Goal: Task Accomplishment & Management: Manage account settings

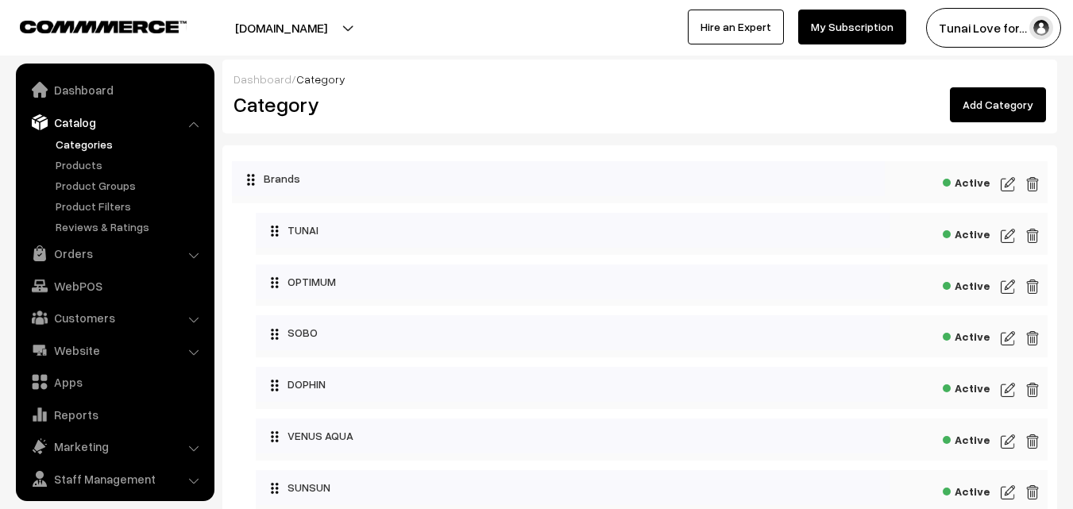
scroll to position [40, 0]
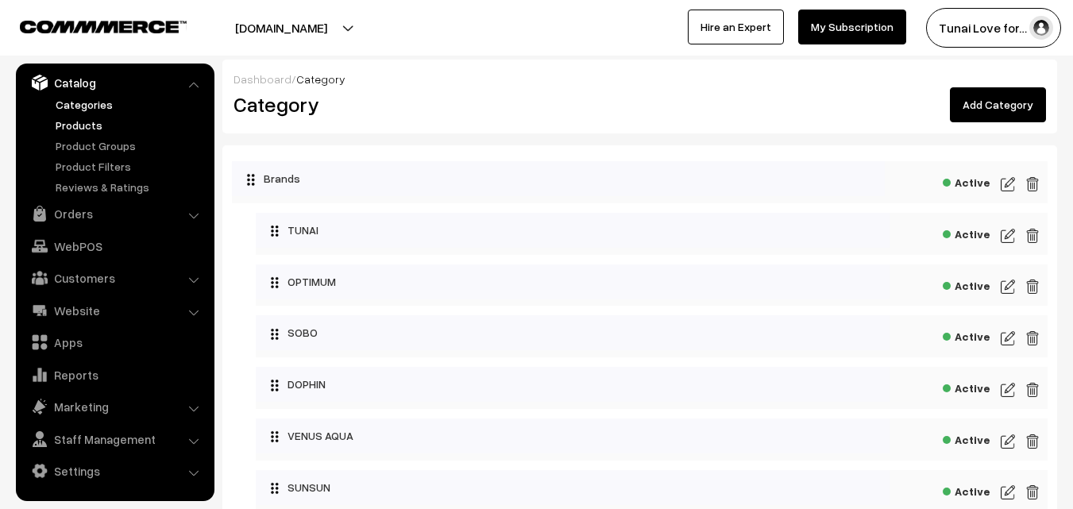
click at [83, 120] on link "Products" at bounding box center [130, 125] width 157 height 17
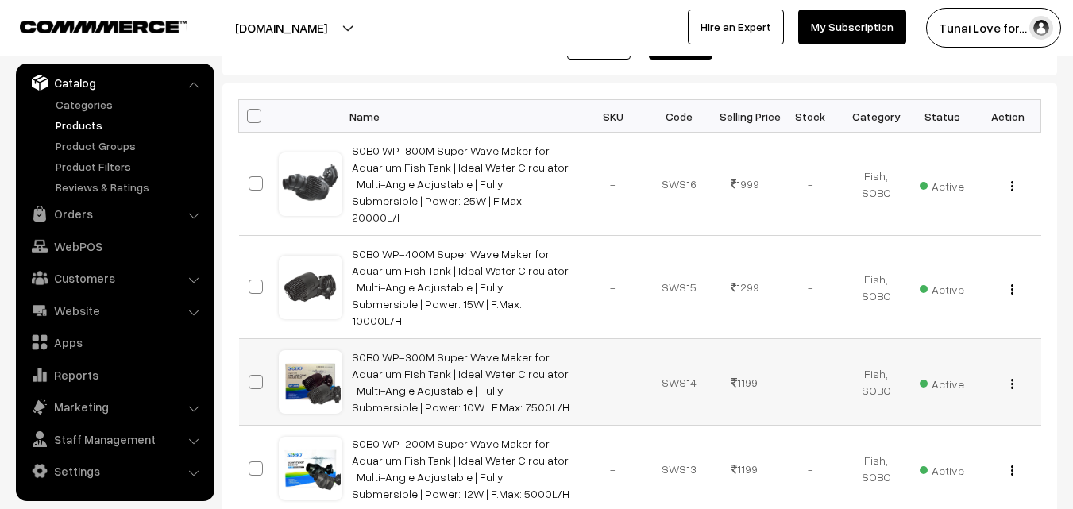
scroll to position [238, 0]
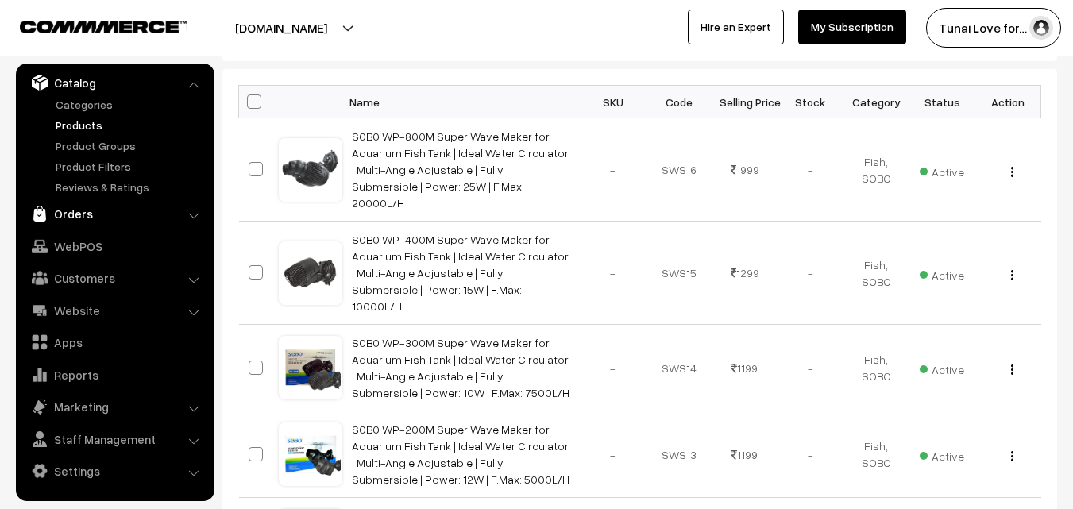
click at [70, 204] on link "Orders" at bounding box center [114, 213] width 189 height 29
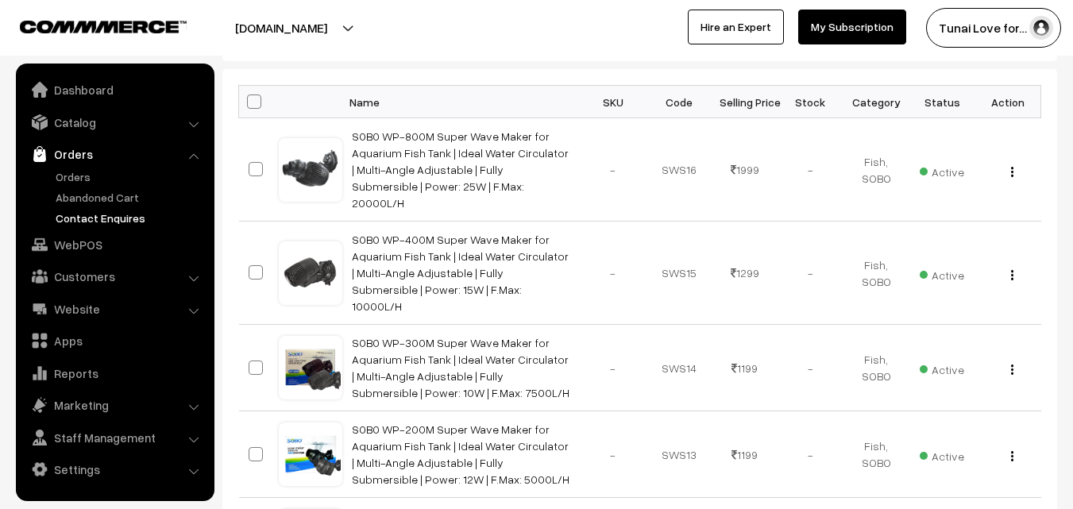
scroll to position [0, 0]
click at [68, 171] on link "Orders" at bounding box center [130, 176] width 157 height 17
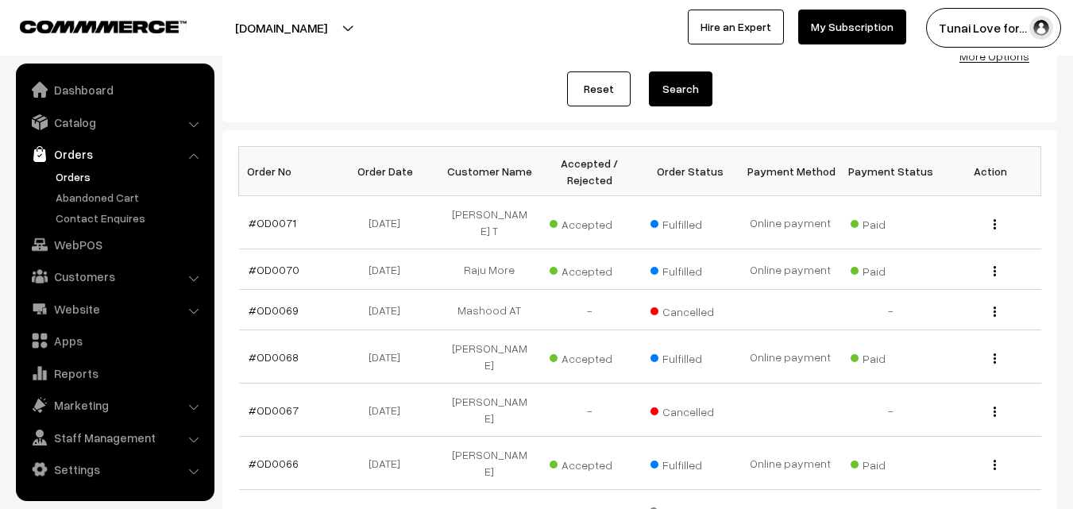
scroll to position [238, 0]
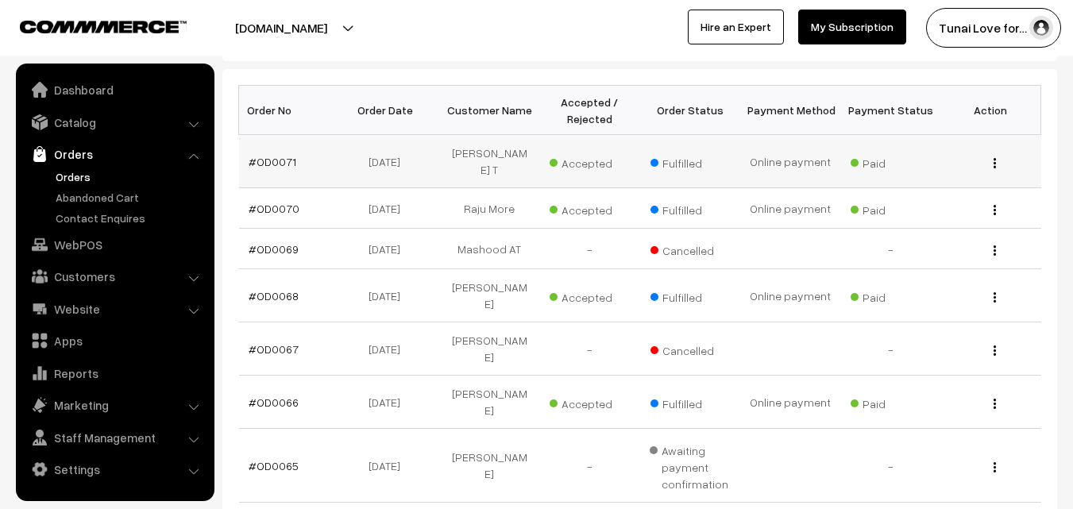
click at [992, 156] on button "button" at bounding box center [994, 162] width 4 height 13
click at [281, 157] on link "#OD0071" at bounding box center [273, 161] width 48 height 13
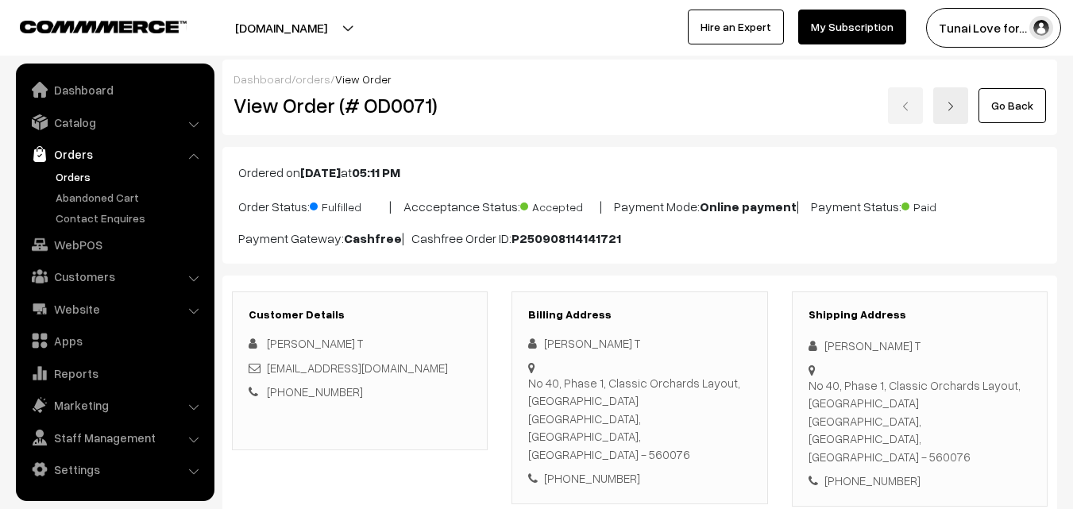
scroll to position [1031, 0]
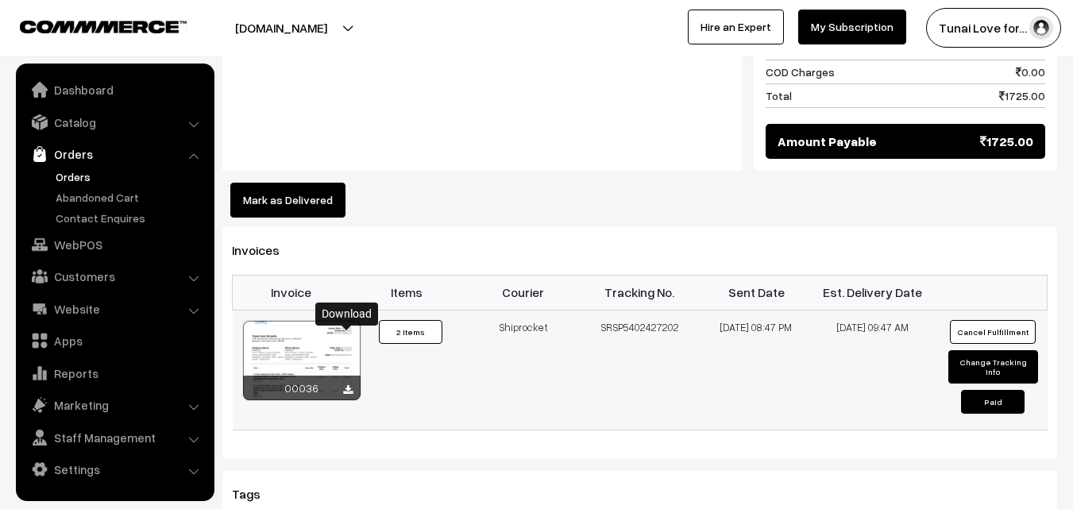
click at [347, 385] on icon at bounding box center [348, 390] width 10 height 10
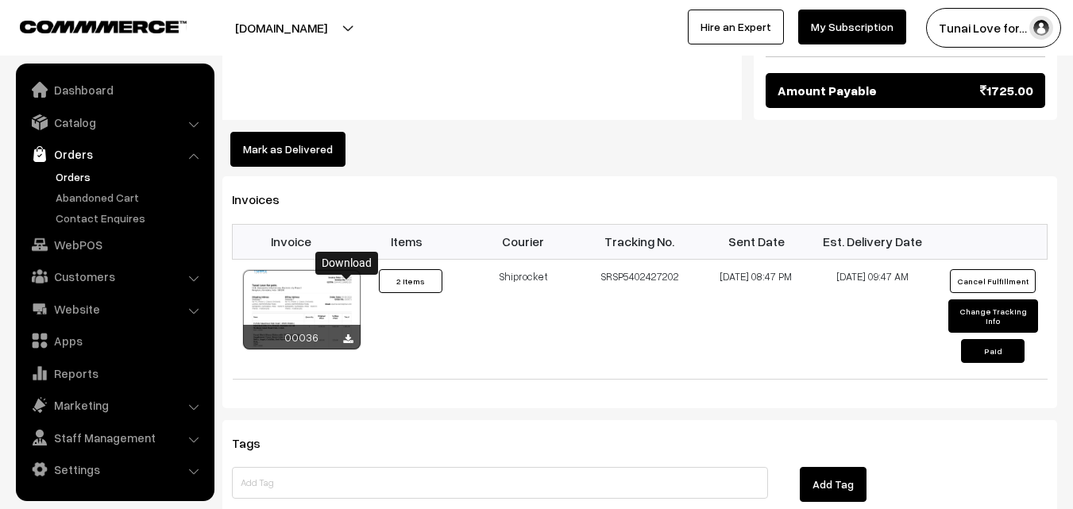
scroll to position [1111, 0]
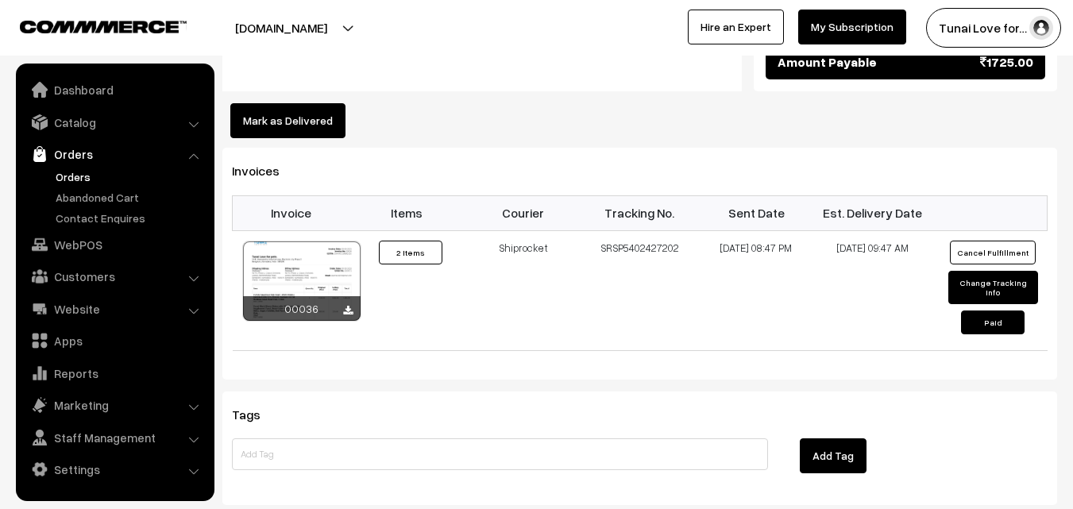
click at [67, 176] on link "Orders" at bounding box center [130, 176] width 157 height 17
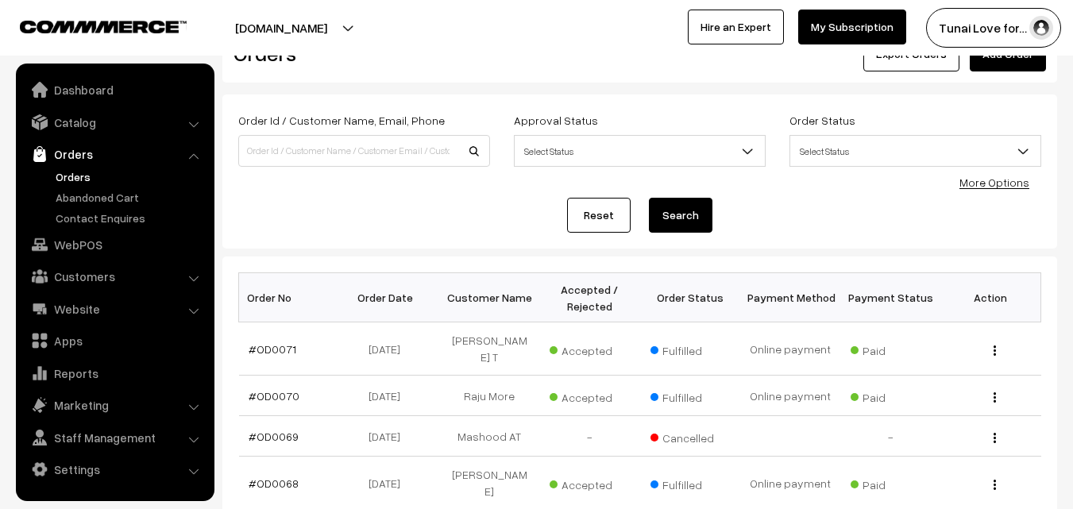
scroll to position [79, 0]
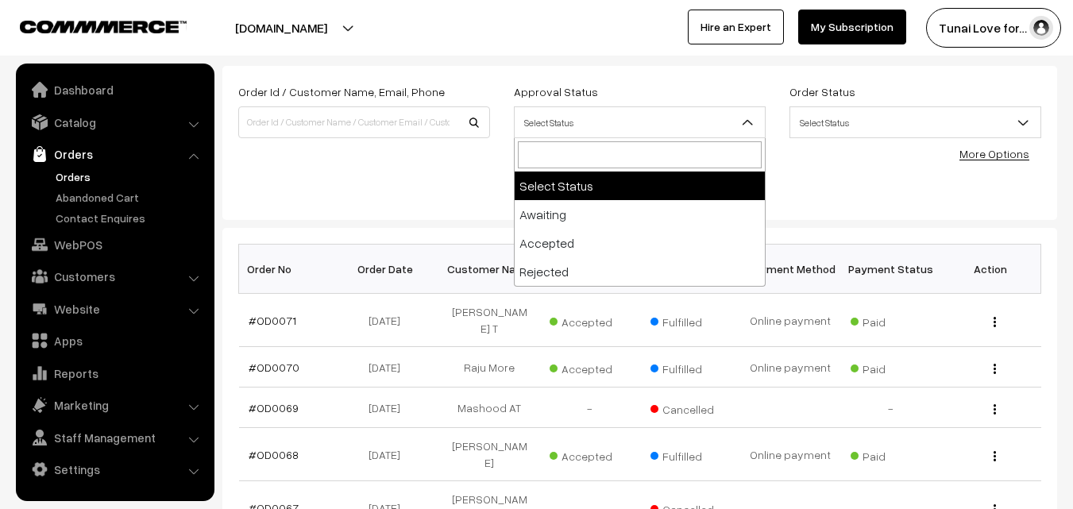
click at [745, 119] on b at bounding box center [747, 122] width 16 height 16
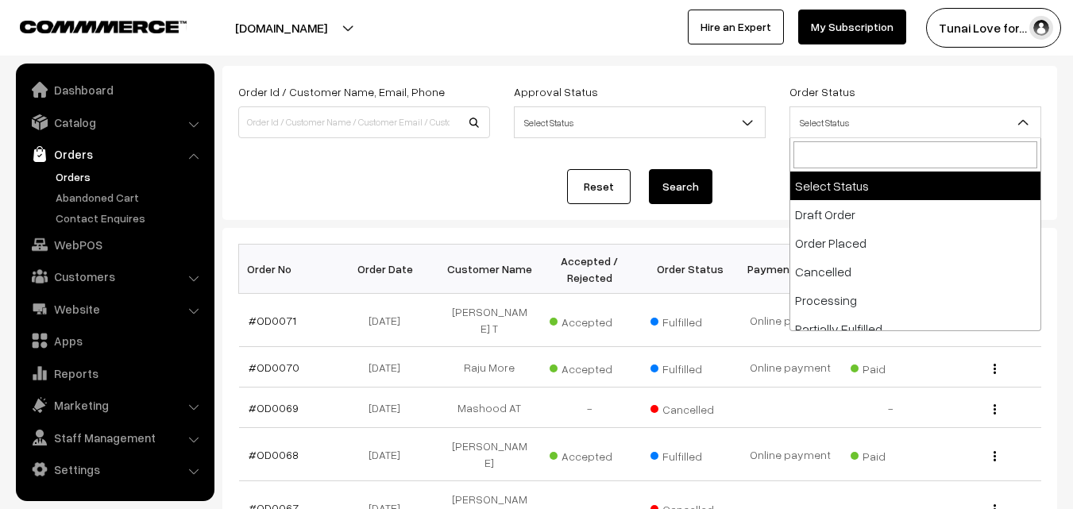
click at [904, 117] on span "Select Status" at bounding box center [915, 123] width 250 height 28
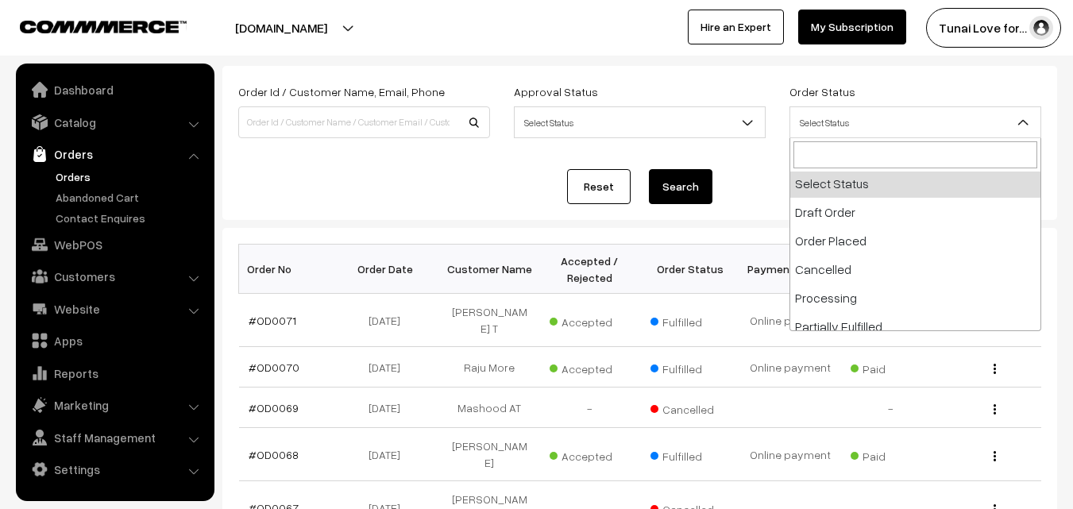
scroll to position [0, 0]
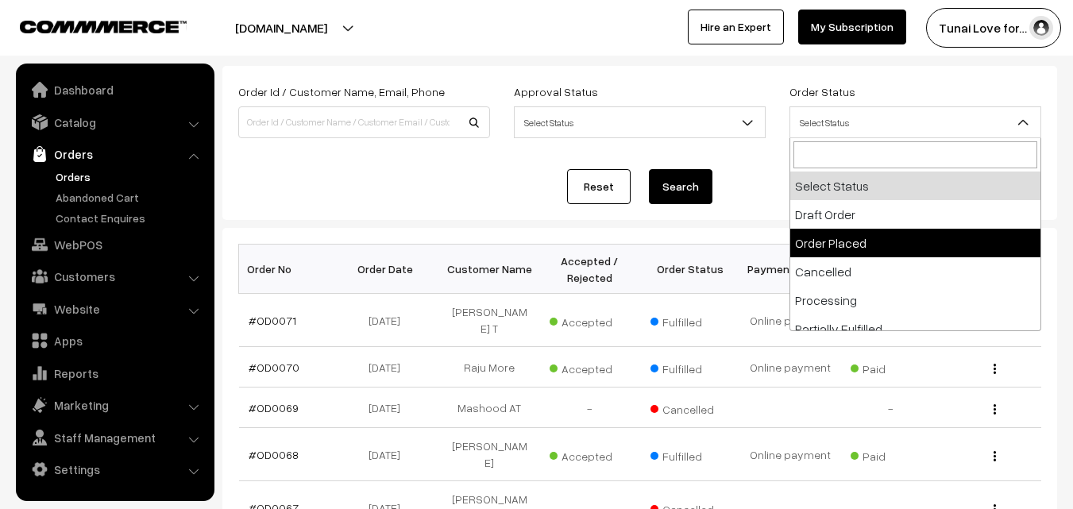
click at [541, 182] on div "Reset Search" at bounding box center [639, 186] width 803 height 35
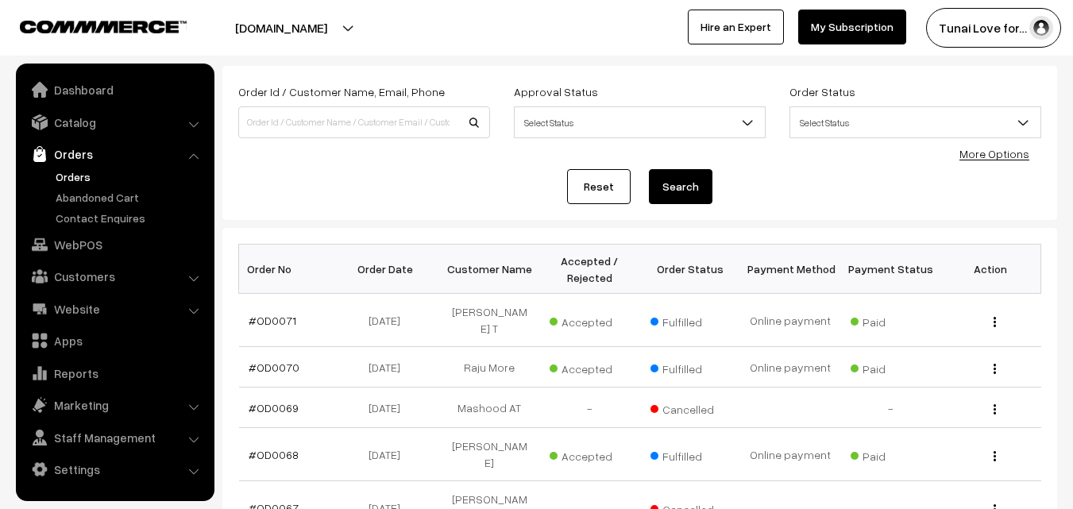
scroll to position [159, 0]
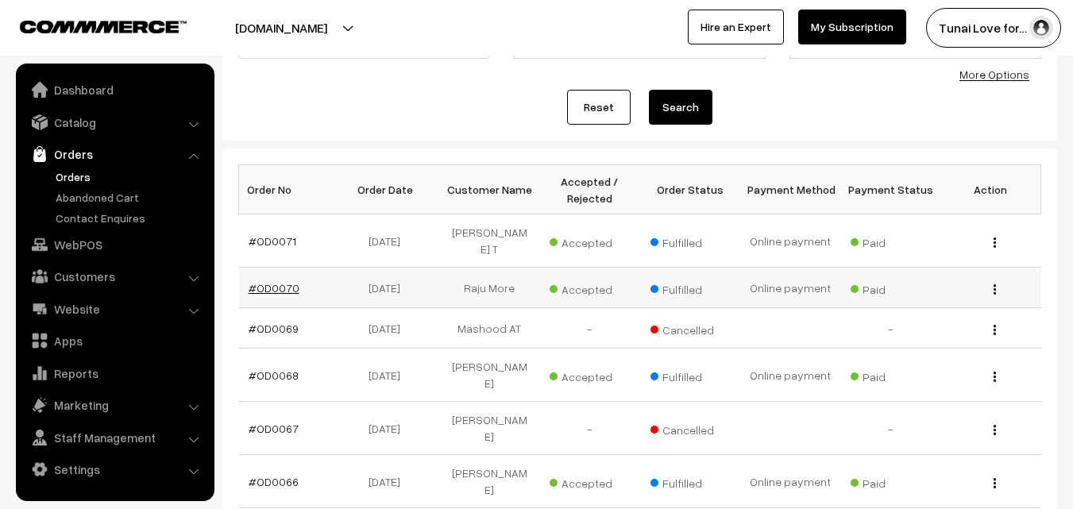
click at [276, 281] on link "#OD0070" at bounding box center [274, 287] width 51 height 13
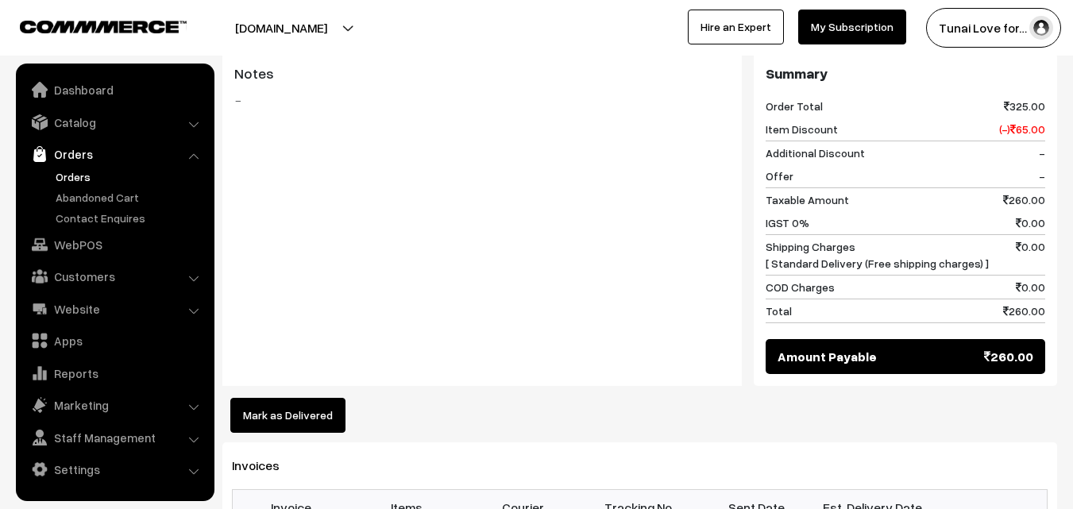
scroll to position [873, 0]
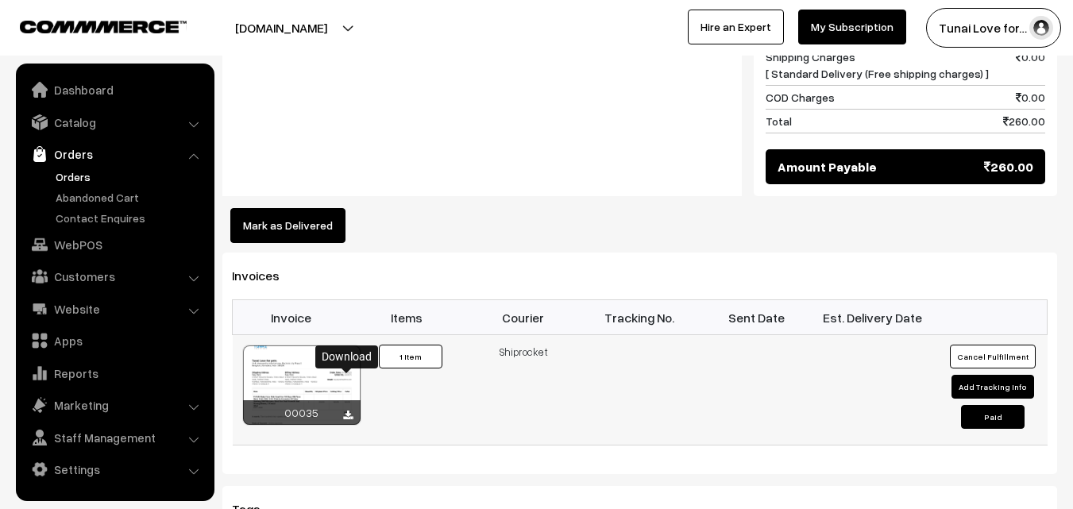
click at [344, 410] on icon at bounding box center [348, 415] width 10 height 10
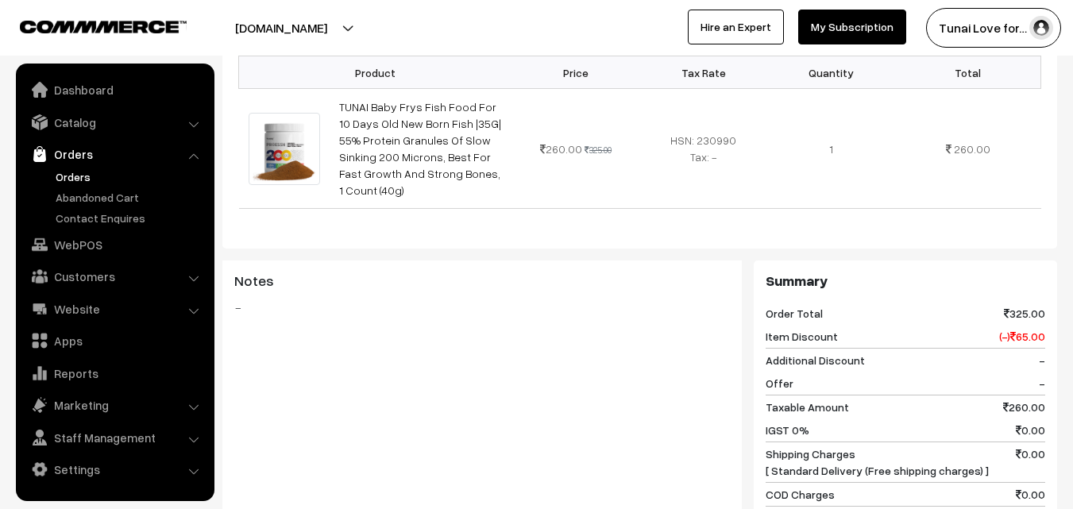
scroll to position [0, 0]
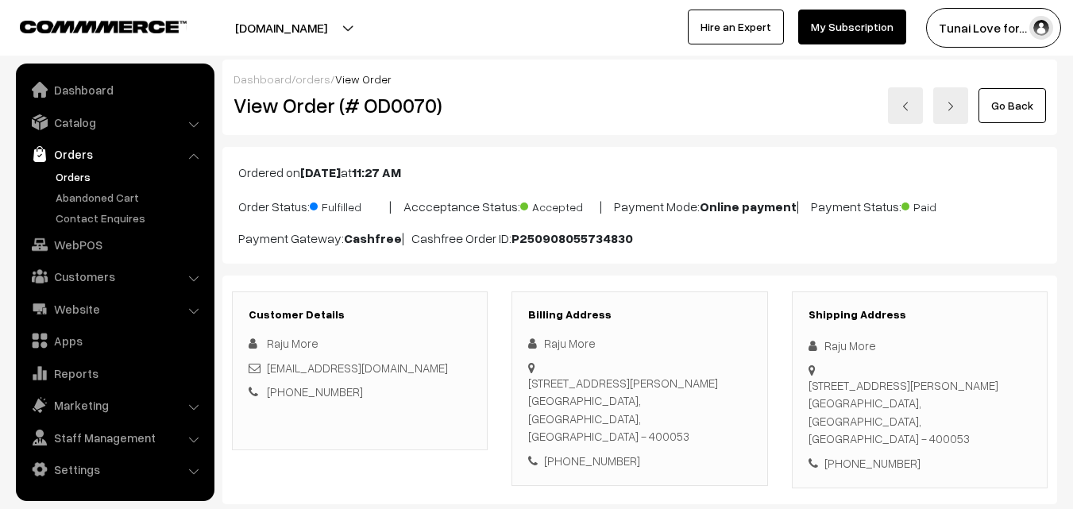
click at [1019, 106] on link "Go Back" at bounding box center [1011, 105] width 67 height 35
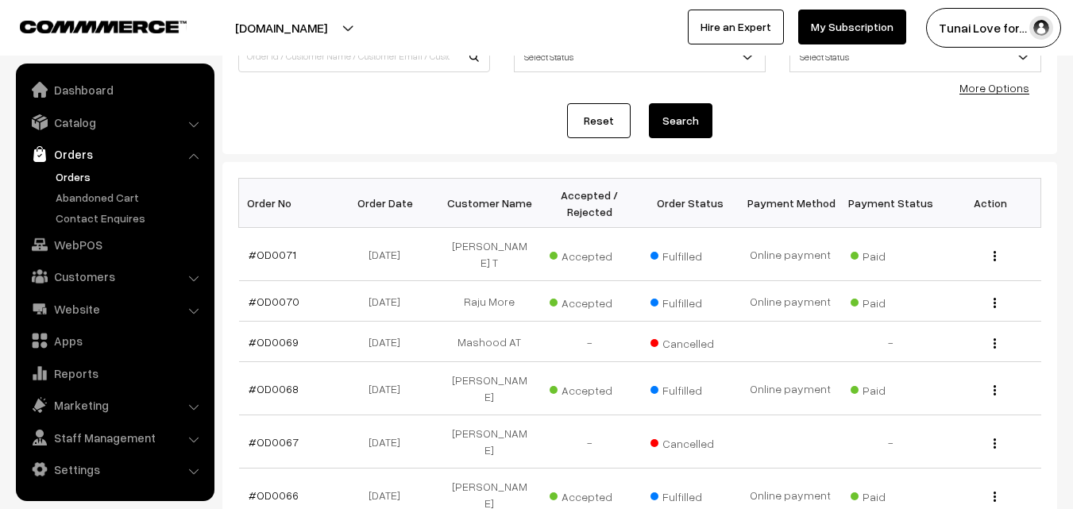
scroll to position [159, 0]
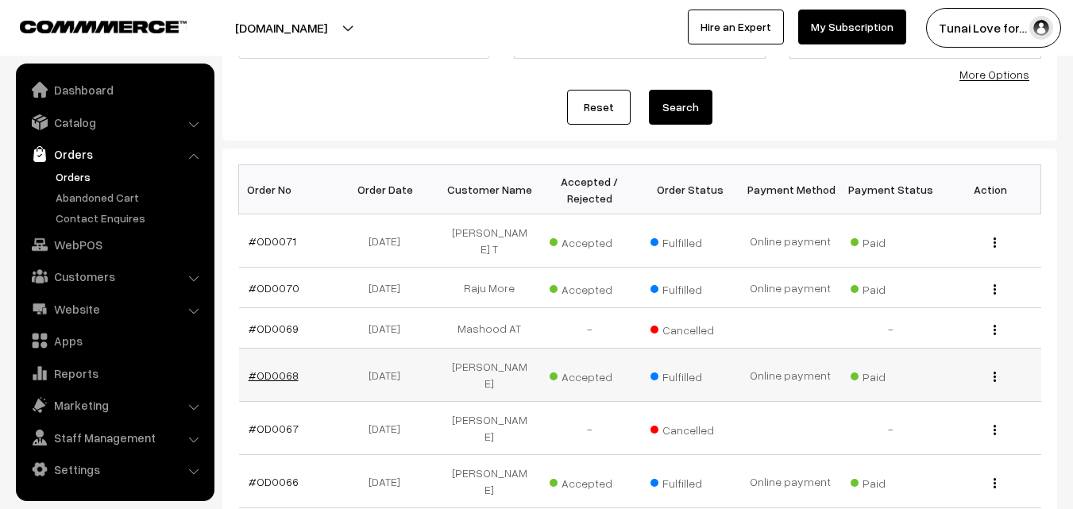
click at [267, 368] on link "#OD0068" at bounding box center [274, 374] width 50 height 13
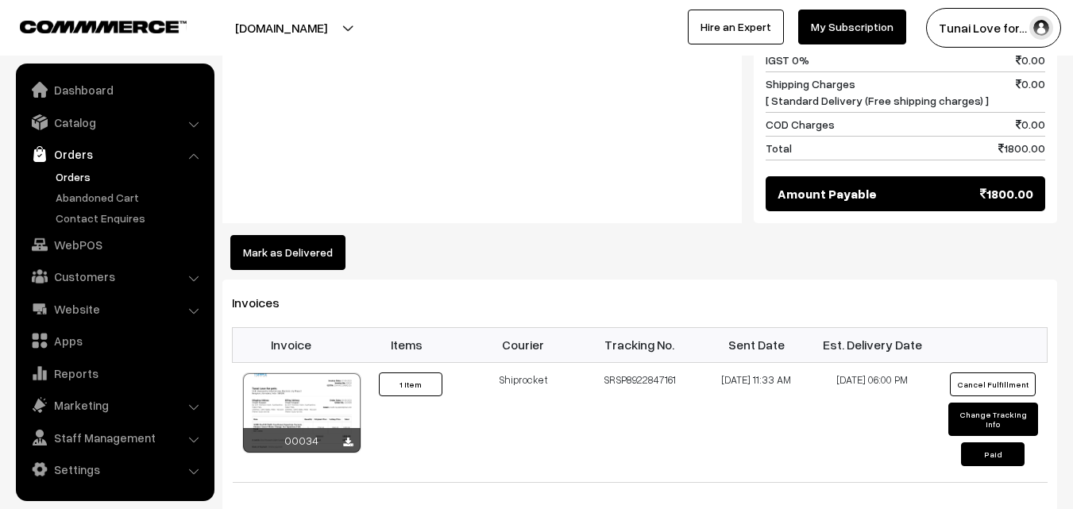
scroll to position [873, 0]
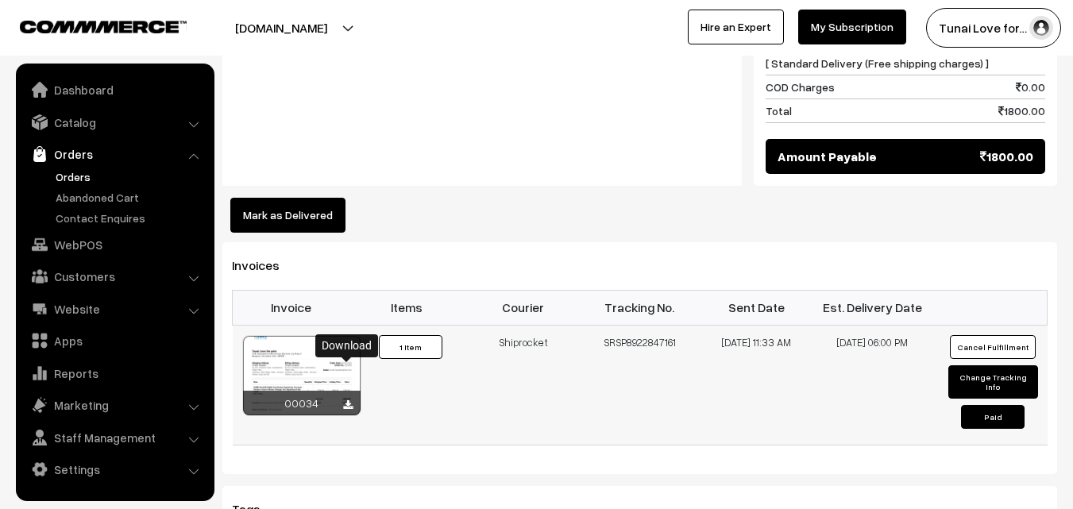
click at [345, 400] on icon at bounding box center [348, 405] width 10 height 10
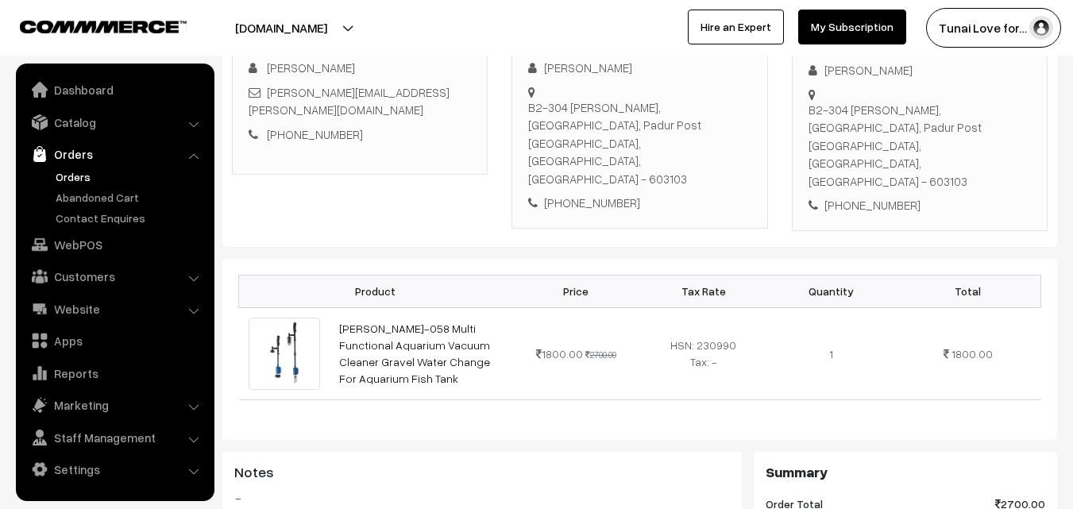
scroll to position [0, 0]
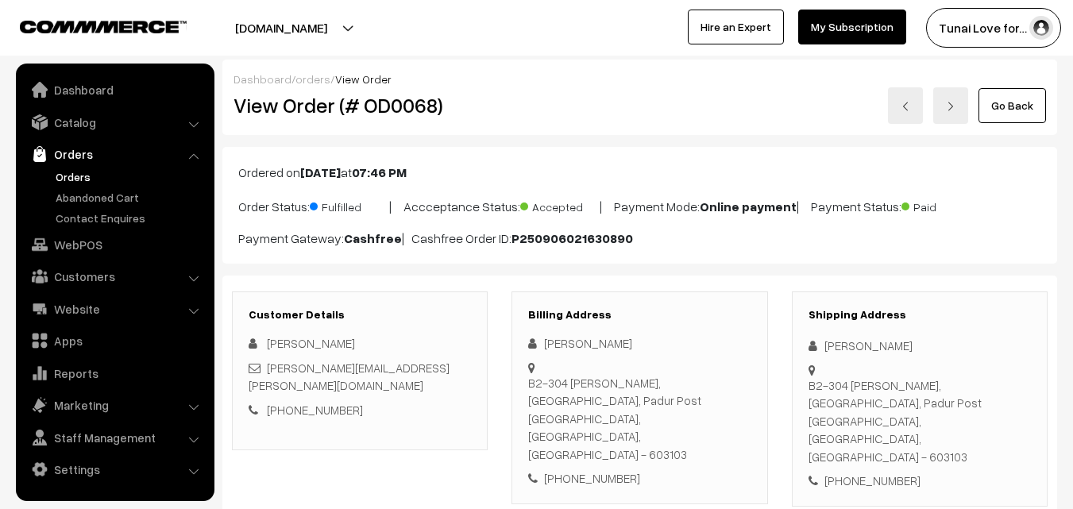
click at [1019, 114] on link "Go Back" at bounding box center [1011, 105] width 67 height 35
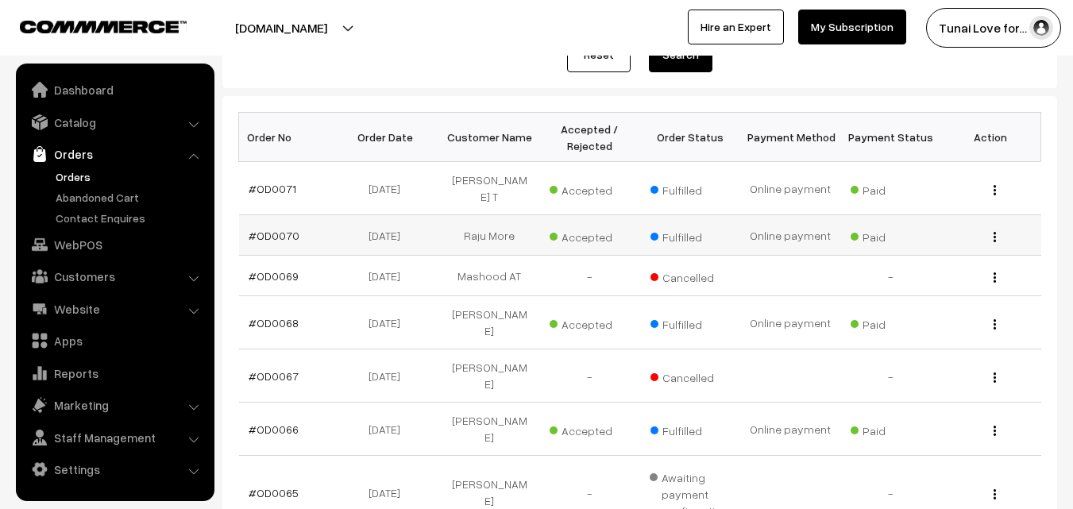
scroll to position [238, 0]
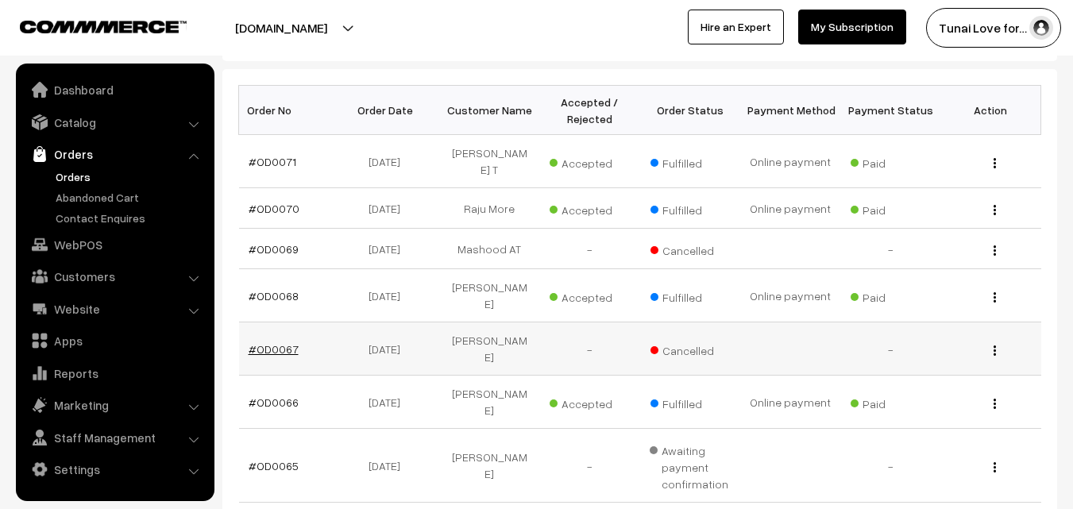
click at [281, 342] on link "#OD0067" at bounding box center [274, 348] width 50 height 13
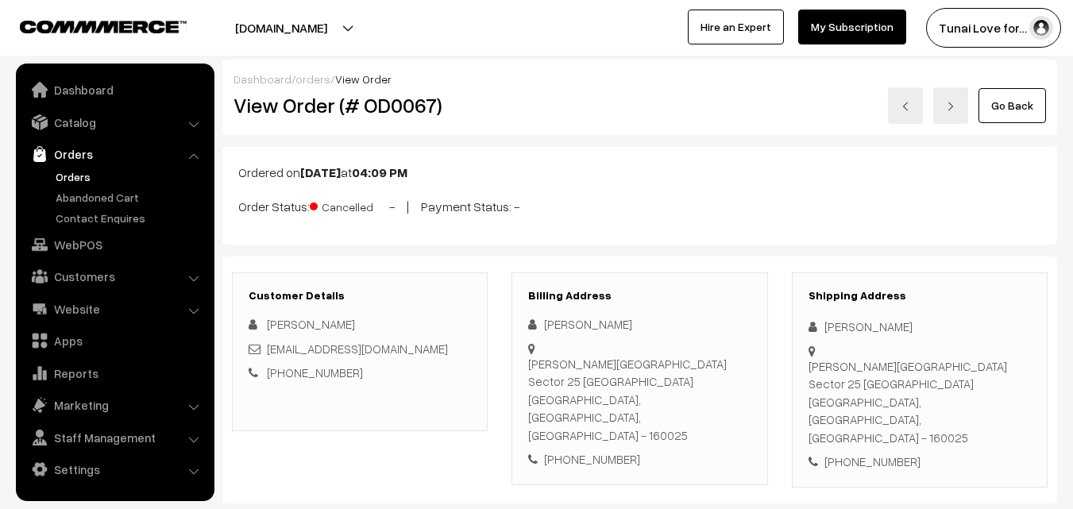
click at [1021, 102] on link "Go Back" at bounding box center [1011, 105] width 67 height 35
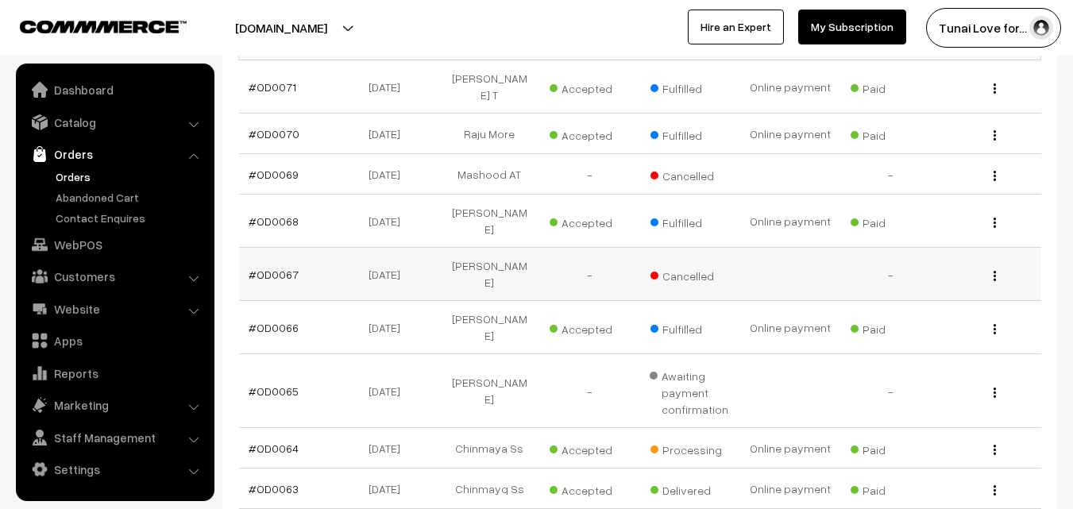
scroll to position [318, 0]
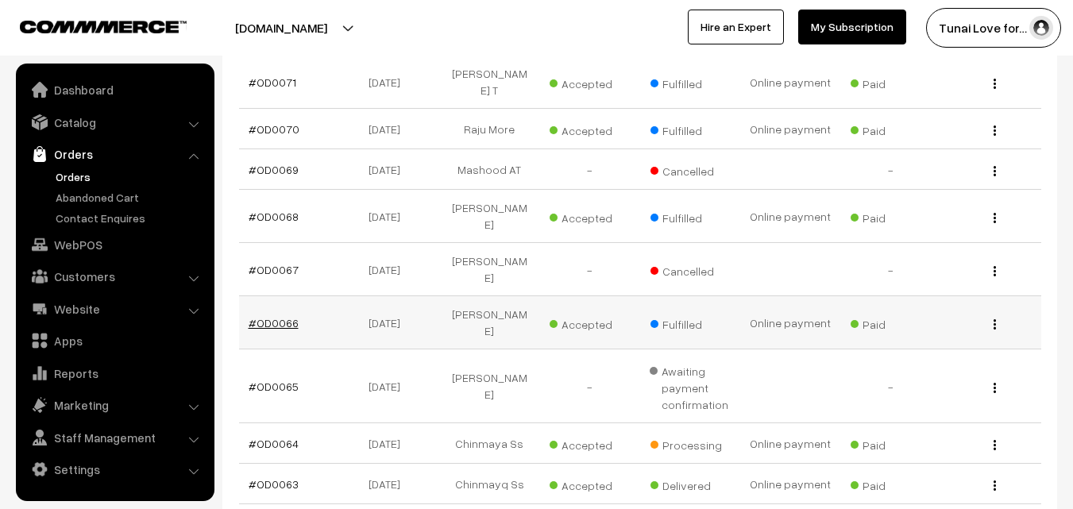
click at [272, 316] on link "#OD0066" at bounding box center [274, 322] width 50 height 13
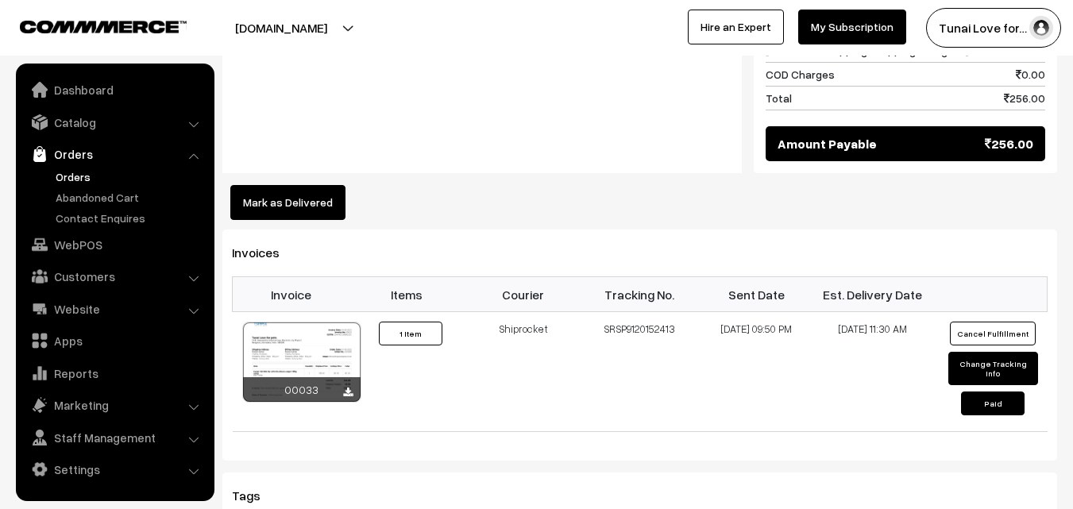
scroll to position [1032, 0]
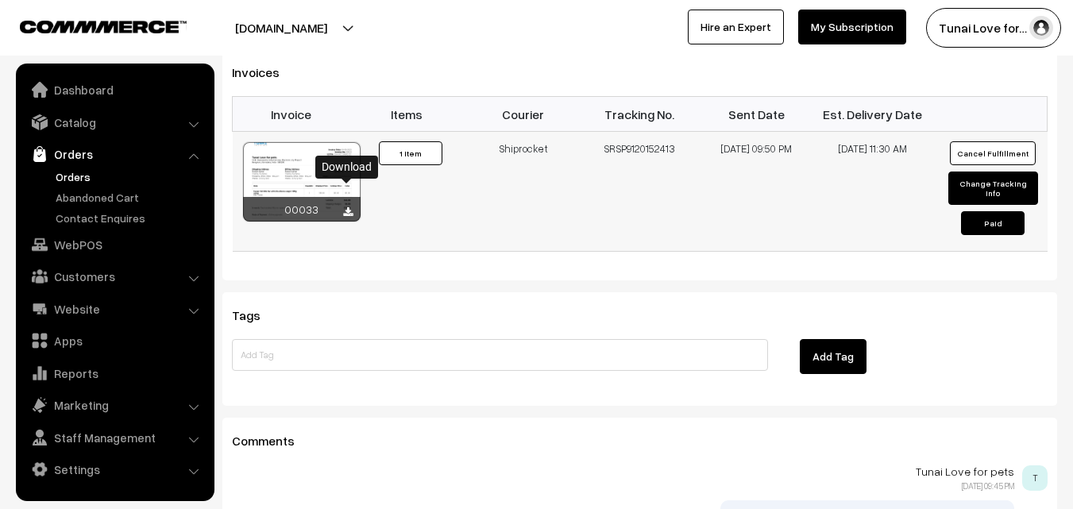
click at [344, 207] on icon at bounding box center [348, 212] width 10 height 10
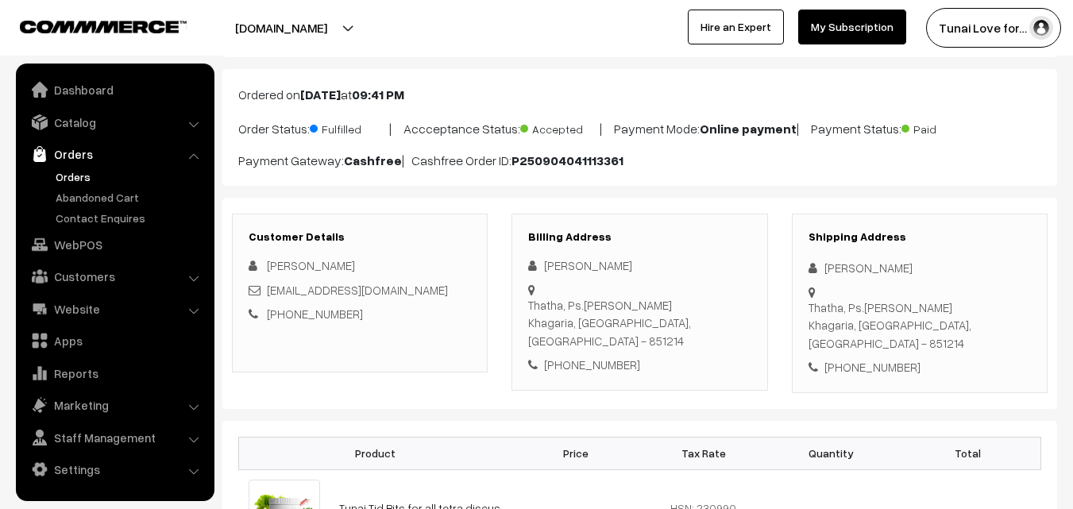
scroll to position [0, 0]
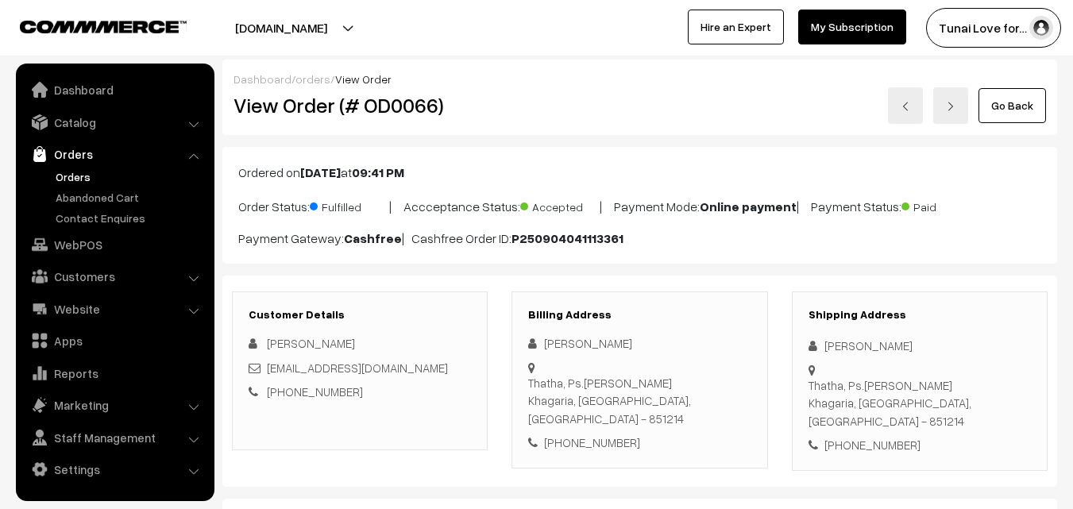
click at [1033, 112] on link "Go Back" at bounding box center [1011, 105] width 67 height 35
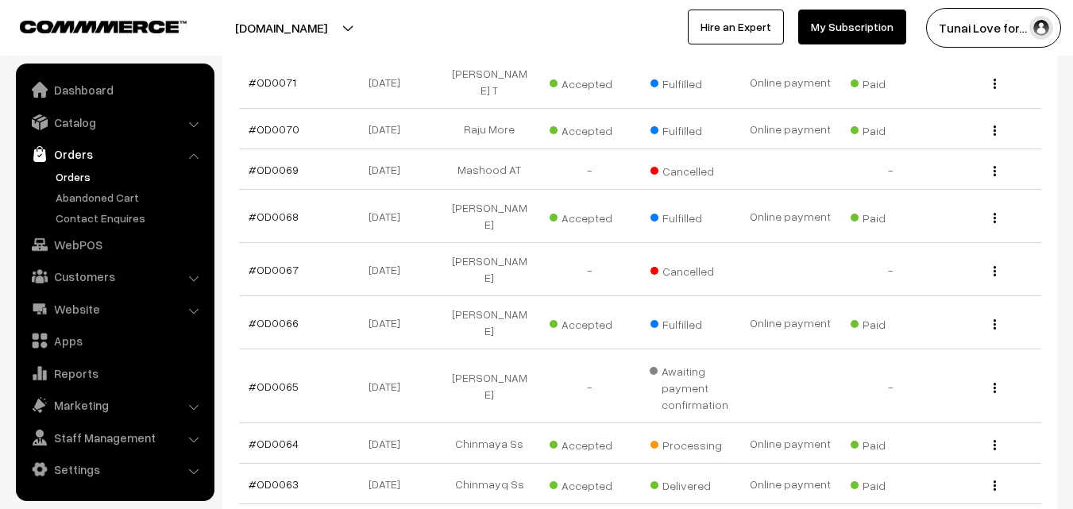
scroll to position [397, 0]
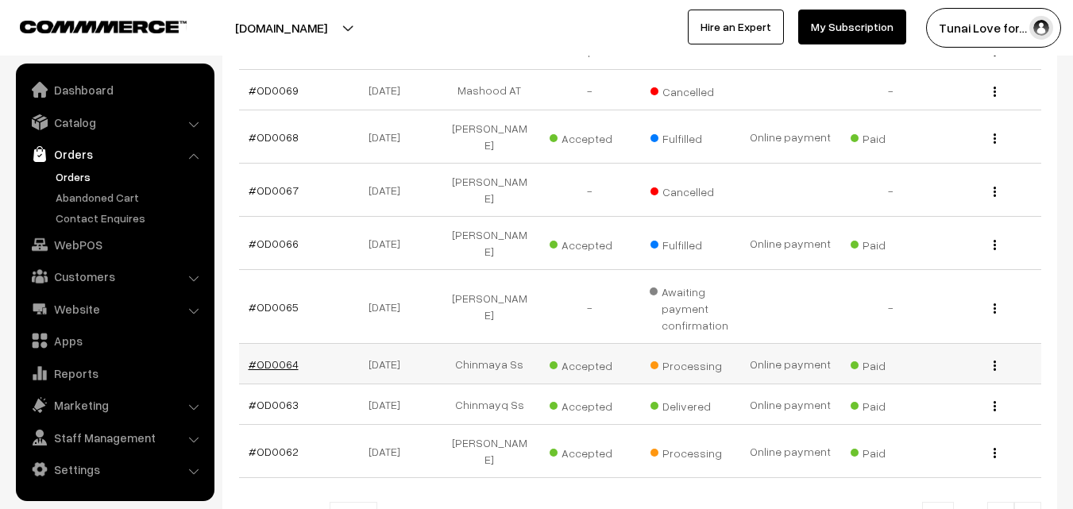
click at [276, 357] on link "#OD0064" at bounding box center [274, 363] width 50 height 13
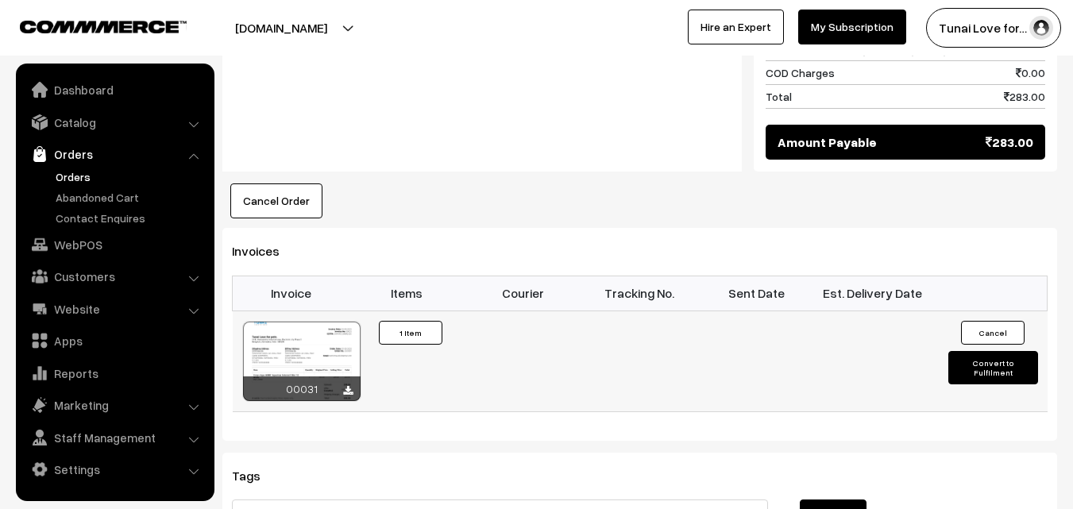
scroll to position [953, 0]
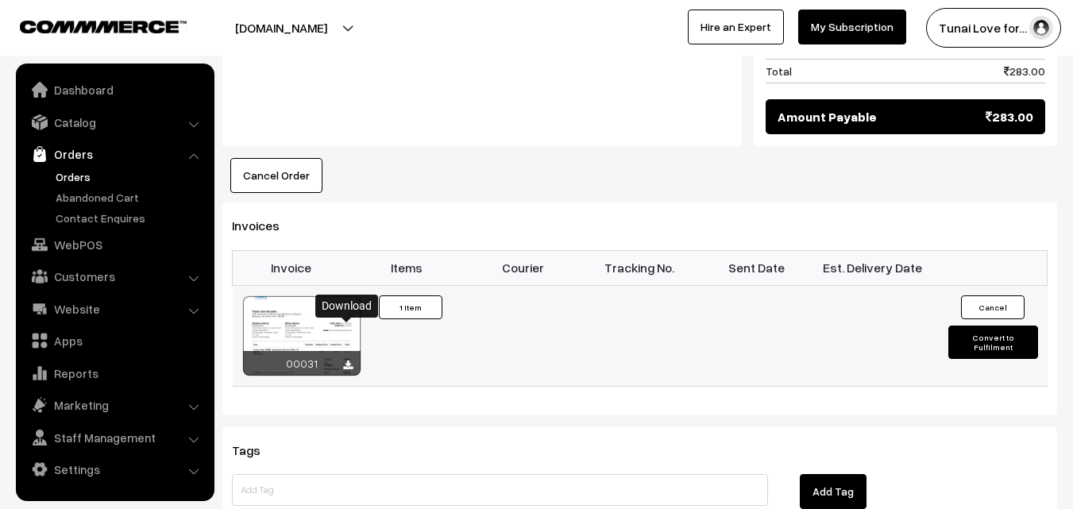
click at [345, 360] on icon at bounding box center [348, 365] width 10 height 10
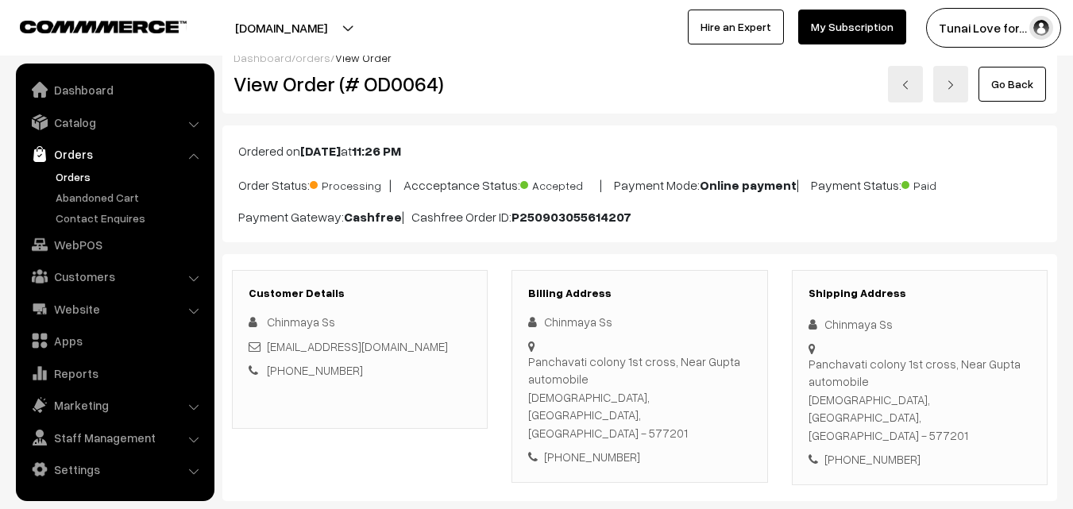
scroll to position [0, 0]
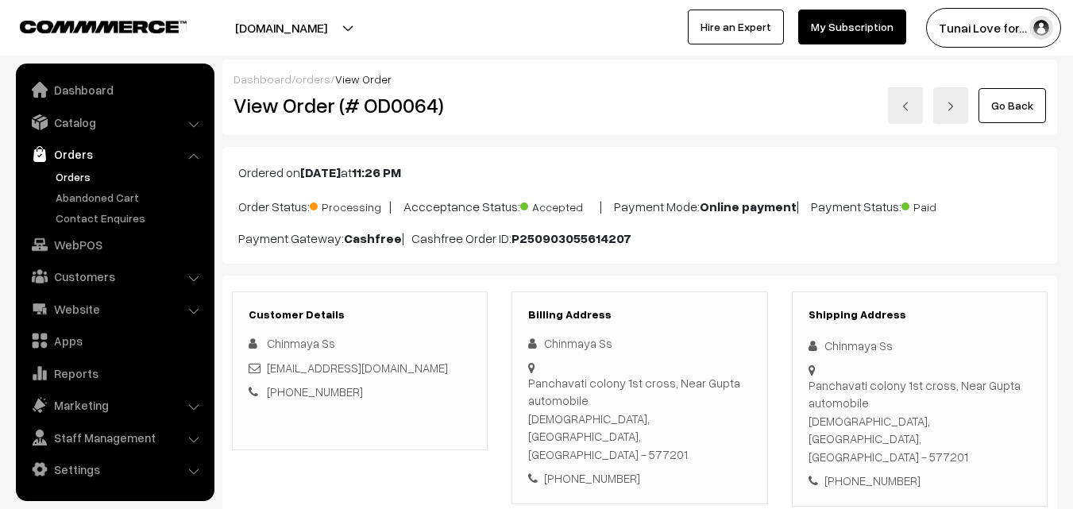
click at [1037, 104] on link "Go Back" at bounding box center [1011, 105] width 67 height 35
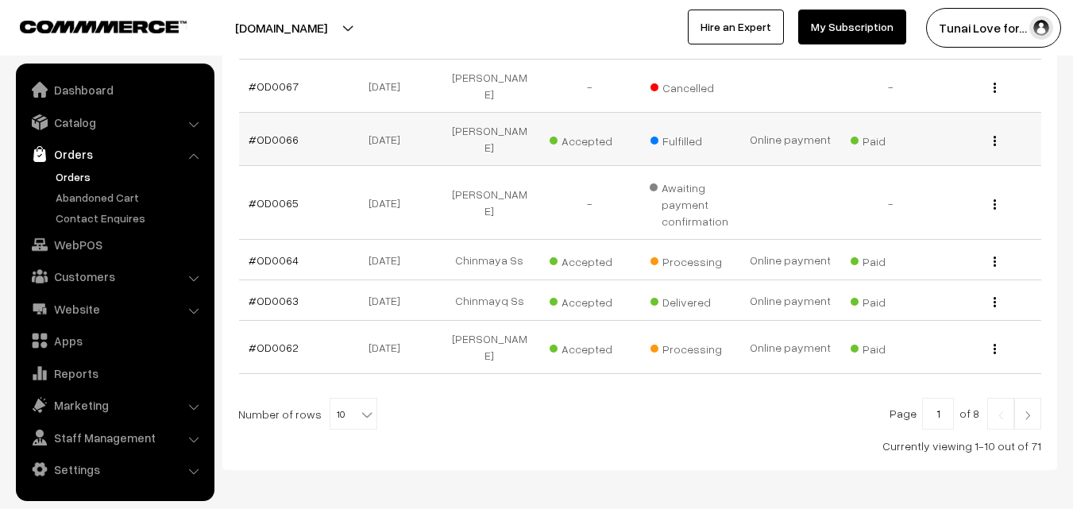
scroll to position [502, 0]
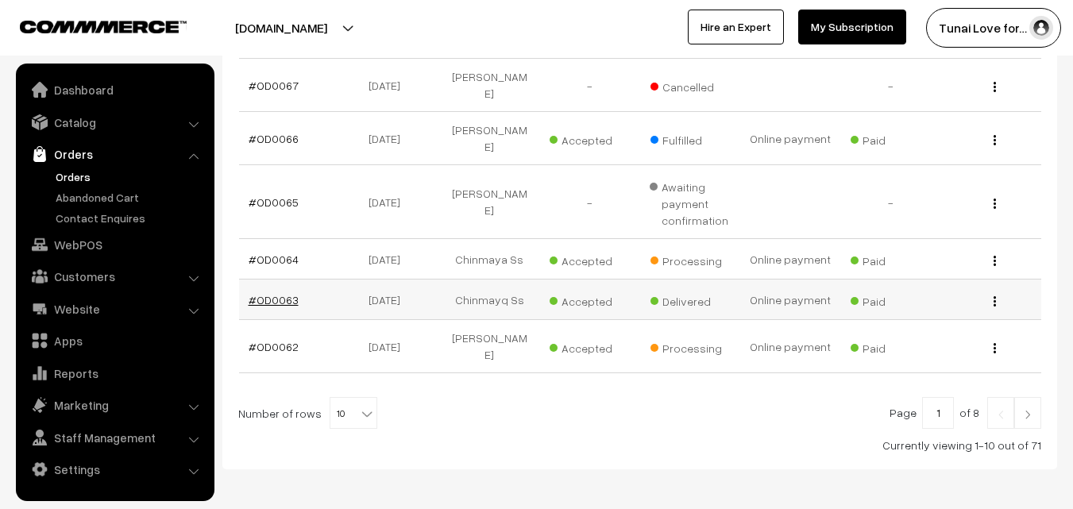
click at [265, 293] on link "#OD0063" at bounding box center [274, 299] width 50 height 13
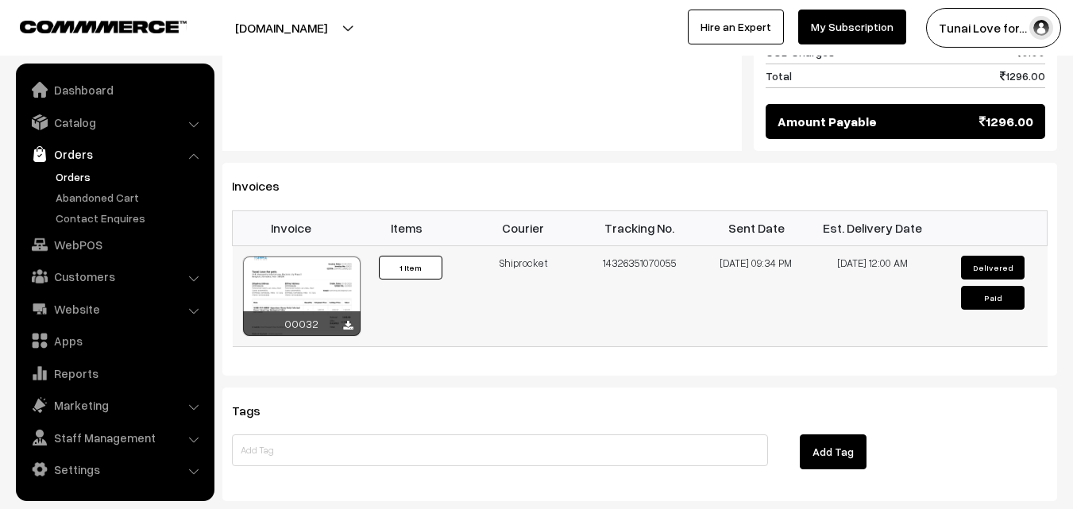
scroll to position [953, 0]
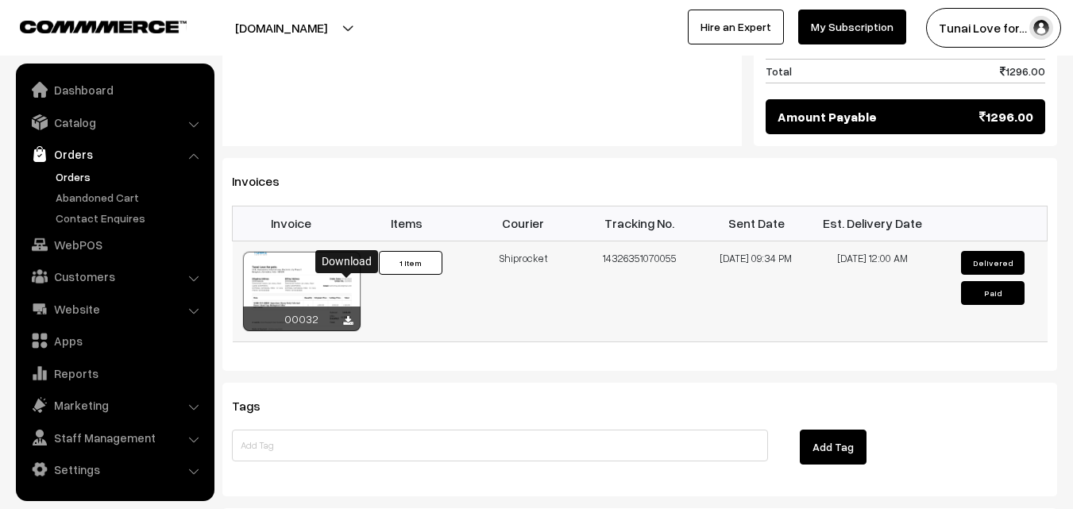
click at [343, 316] on icon at bounding box center [348, 321] width 10 height 10
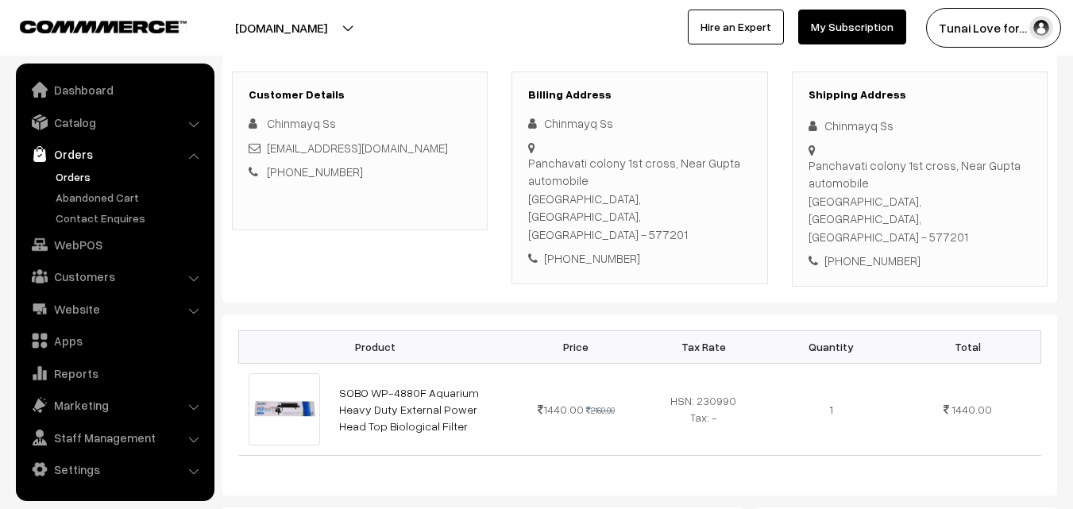
scroll to position [0, 0]
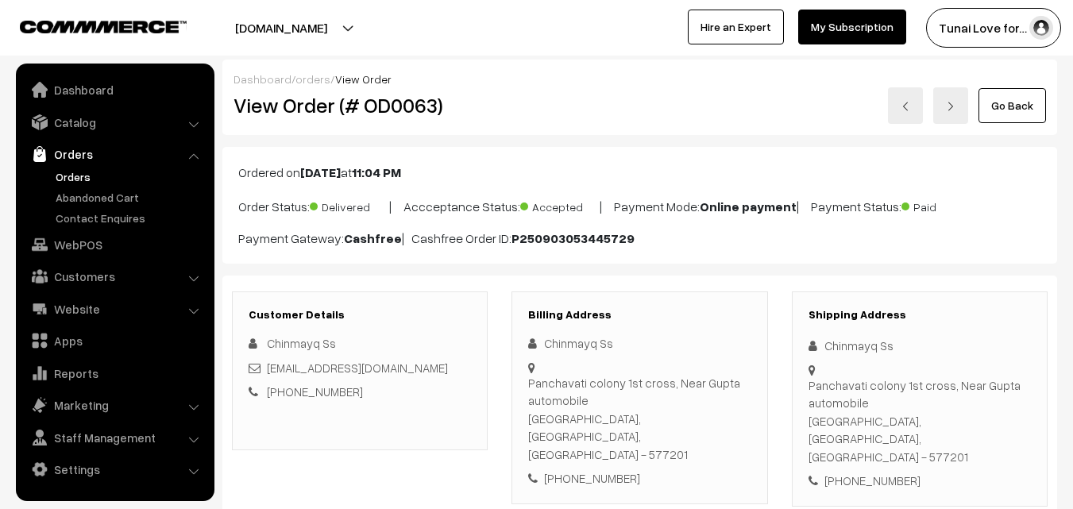
click at [1035, 109] on link "Go Back" at bounding box center [1011, 105] width 67 height 35
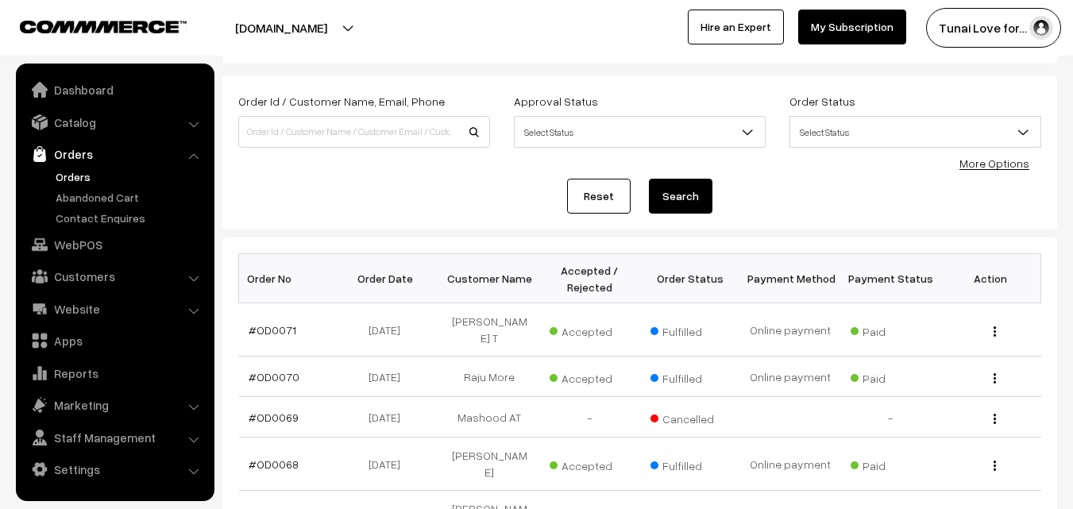
scroll to position [476, 0]
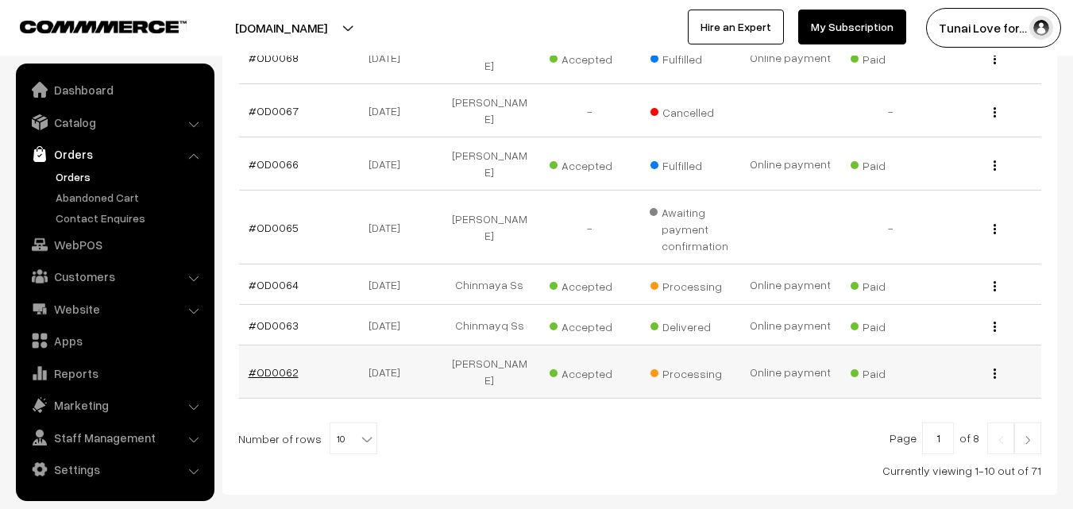
click at [276, 365] on link "#OD0062" at bounding box center [274, 371] width 50 height 13
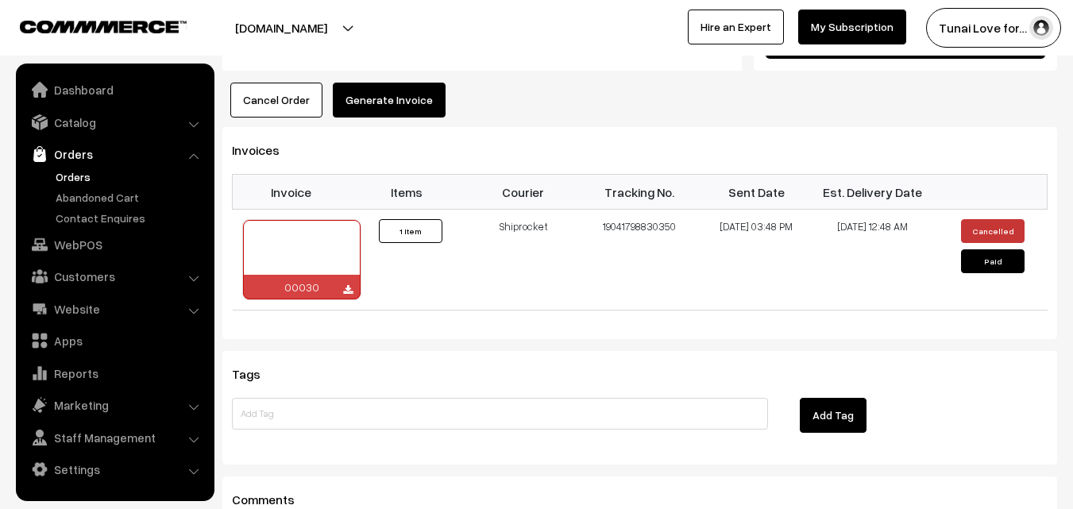
scroll to position [953, 0]
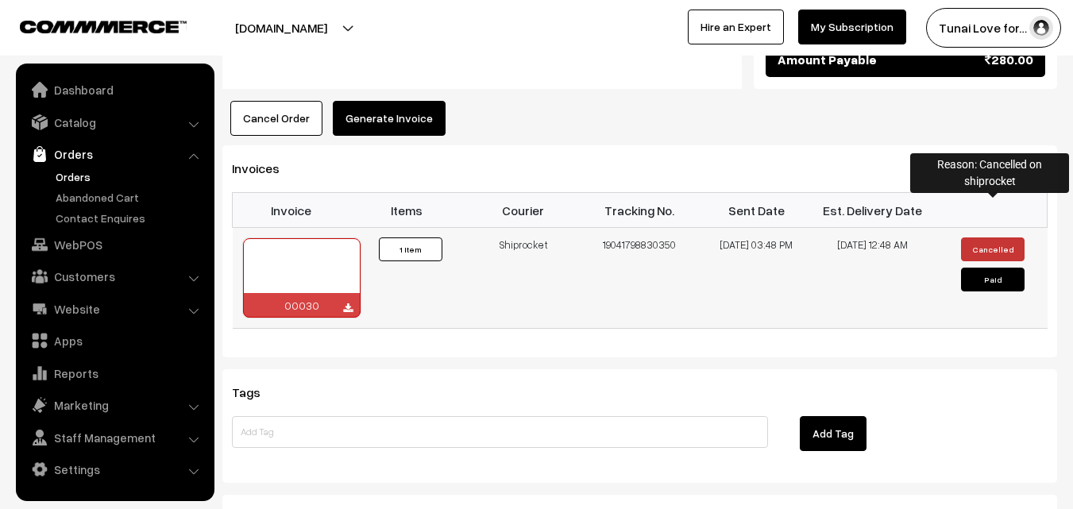
click at [996, 237] on button "Cancelled" at bounding box center [993, 249] width 64 height 24
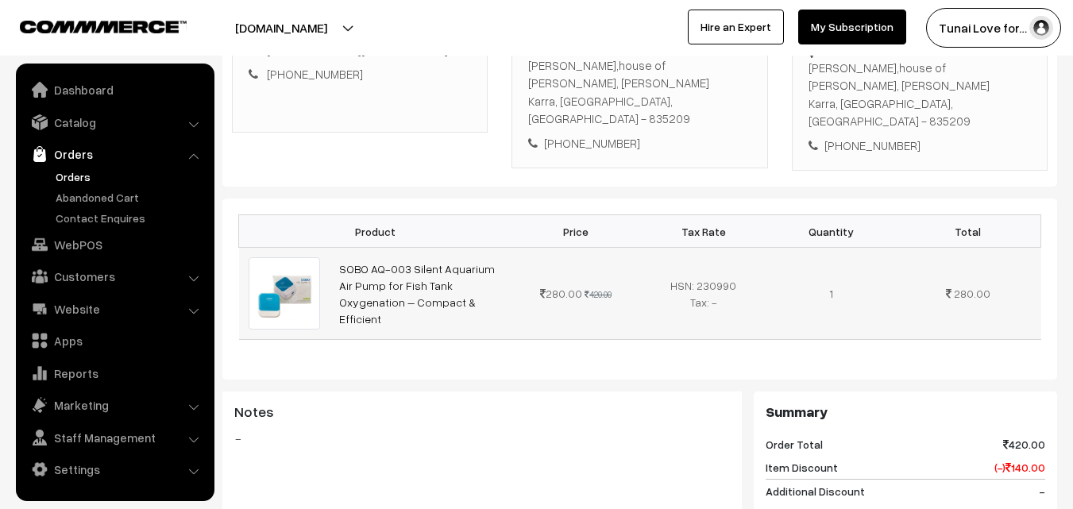
scroll to position [0, 0]
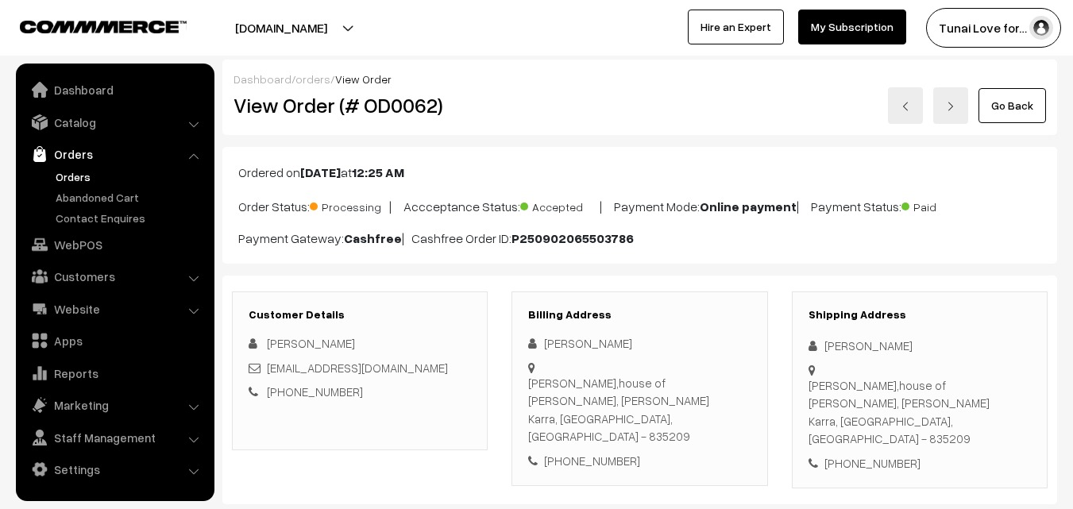
click at [1008, 109] on link "Go Back" at bounding box center [1011, 105] width 67 height 35
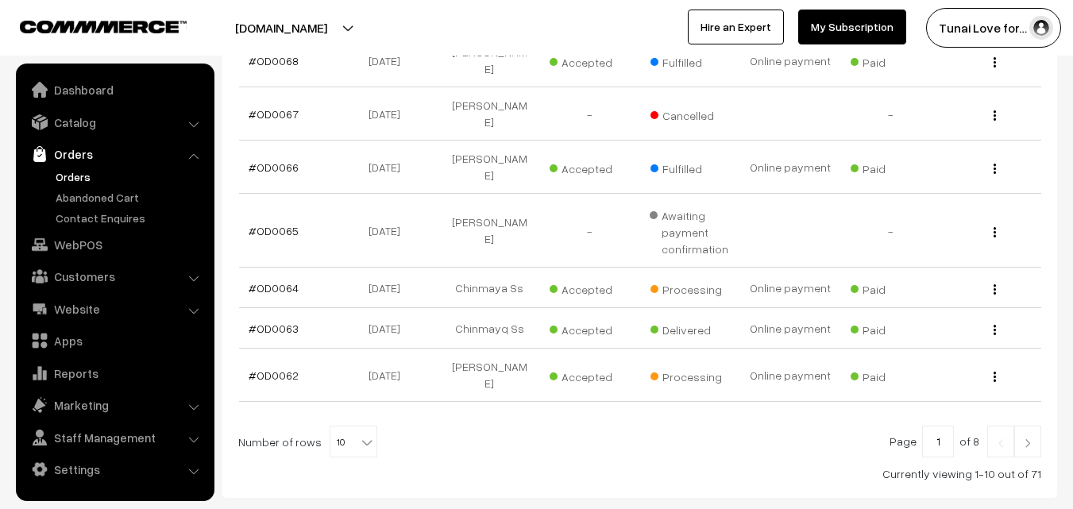
scroll to position [502, 0]
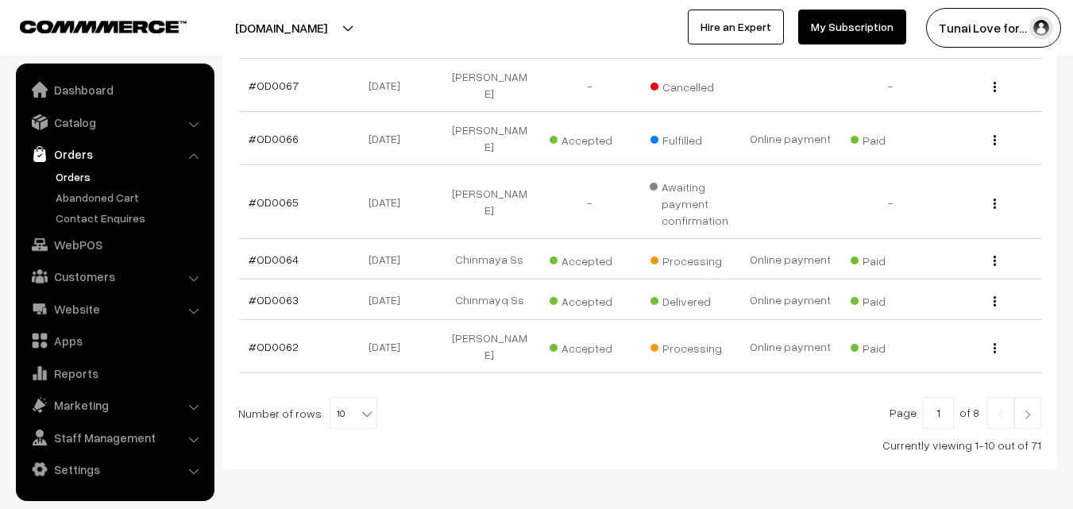
click at [1027, 410] on img at bounding box center [1027, 415] width 14 height 10
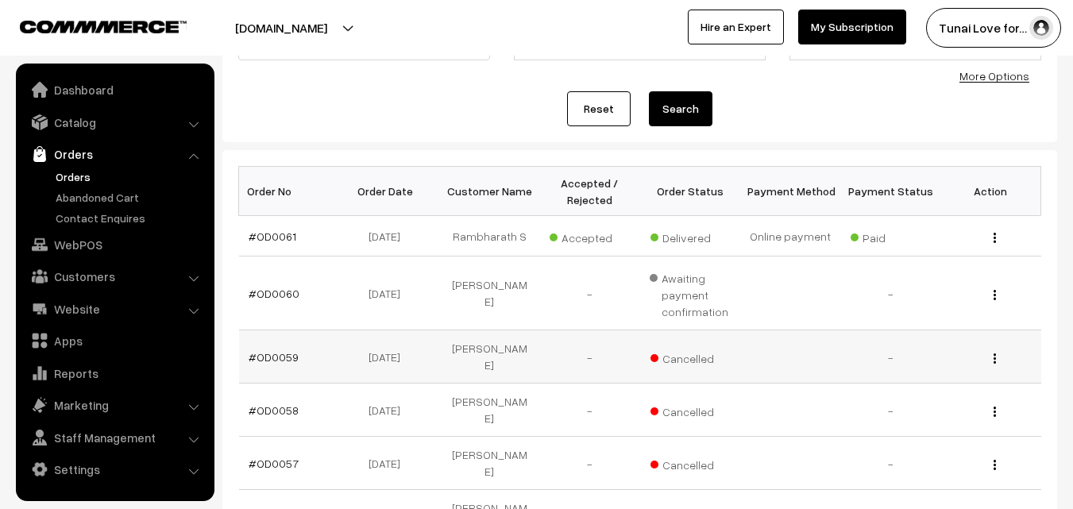
scroll to position [159, 0]
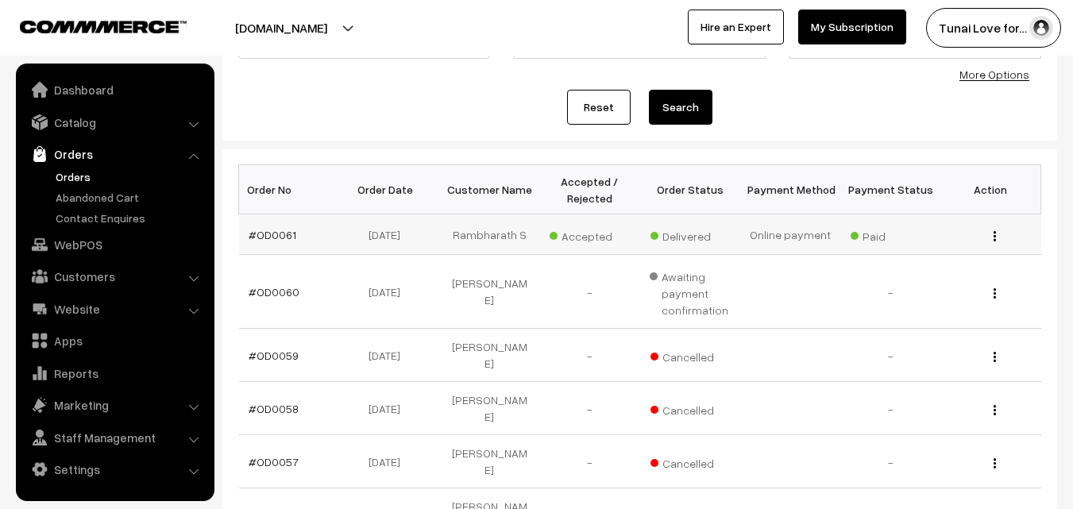
click at [994, 235] on img "button" at bounding box center [994, 236] width 2 height 10
click at [272, 238] on link "#OD0061" at bounding box center [273, 234] width 48 height 13
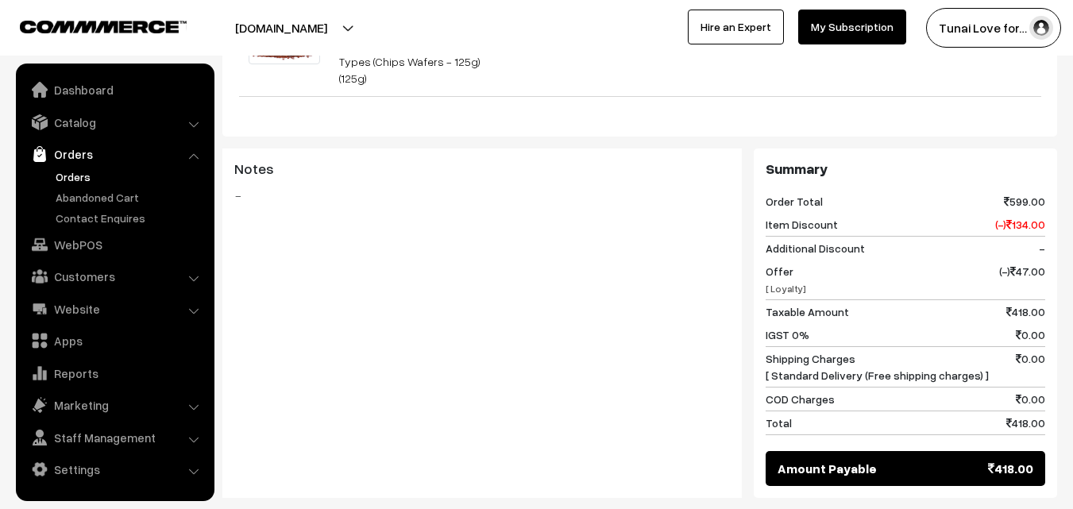
scroll to position [953, 0]
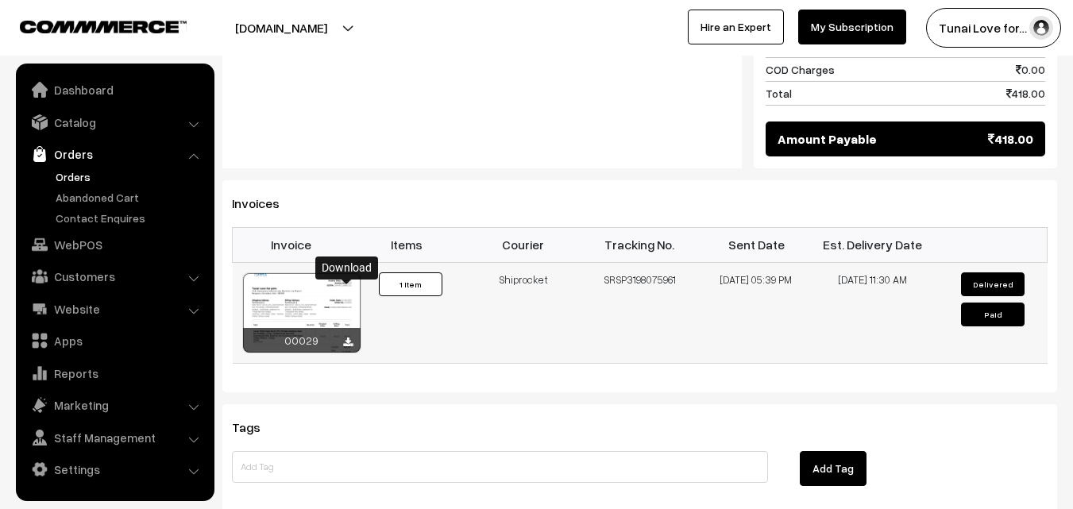
click at [350, 337] on icon at bounding box center [348, 342] width 10 height 10
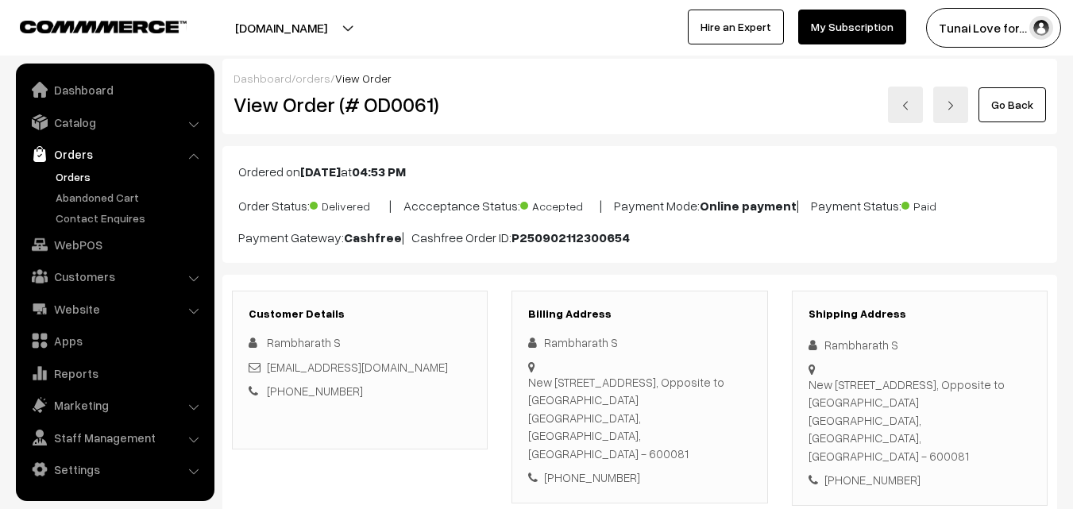
scroll to position [0, 0]
click at [1033, 109] on link "Go Back" at bounding box center [1011, 105] width 67 height 35
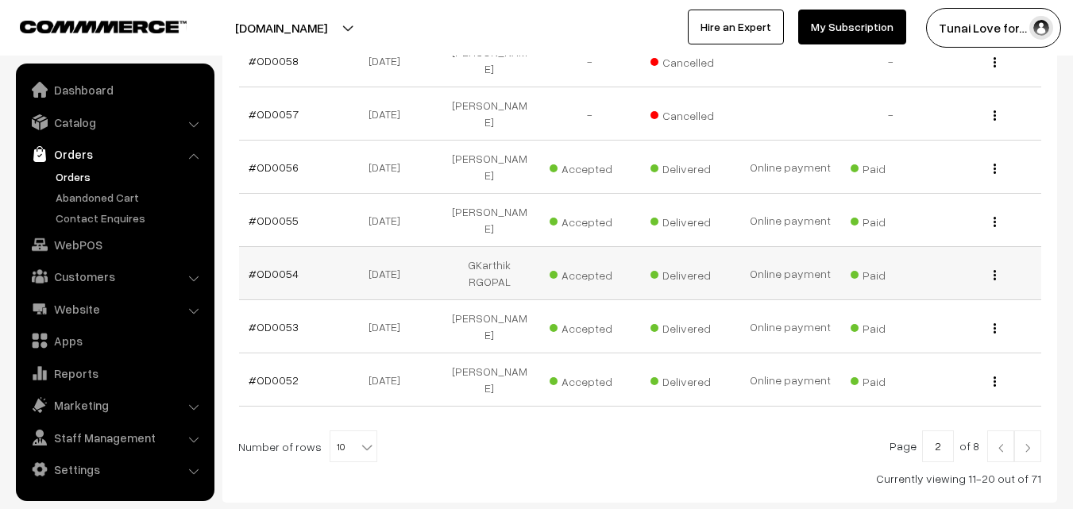
scroll to position [514, 0]
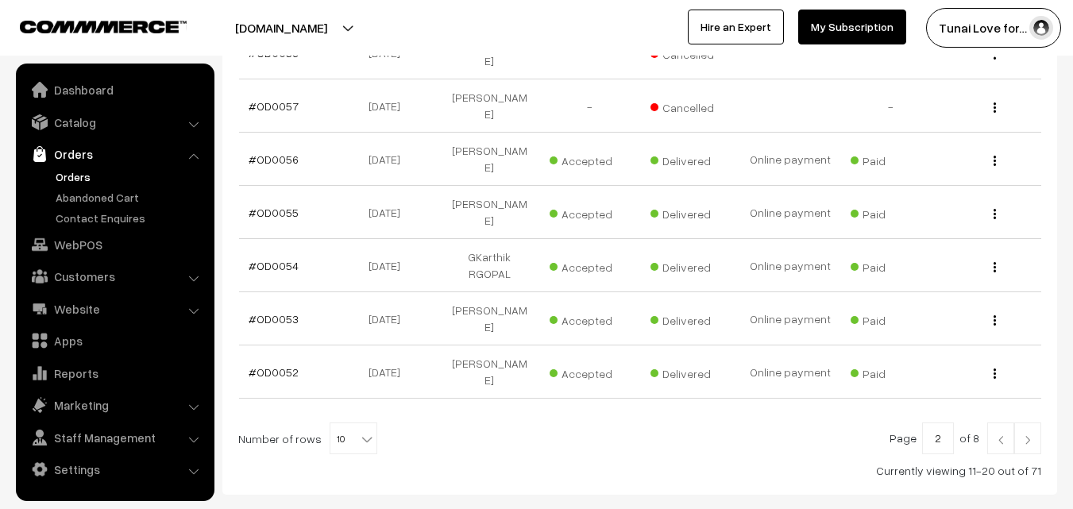
click at [1026, 435] on img at bounding box center [1027, 440] width 14 height 10
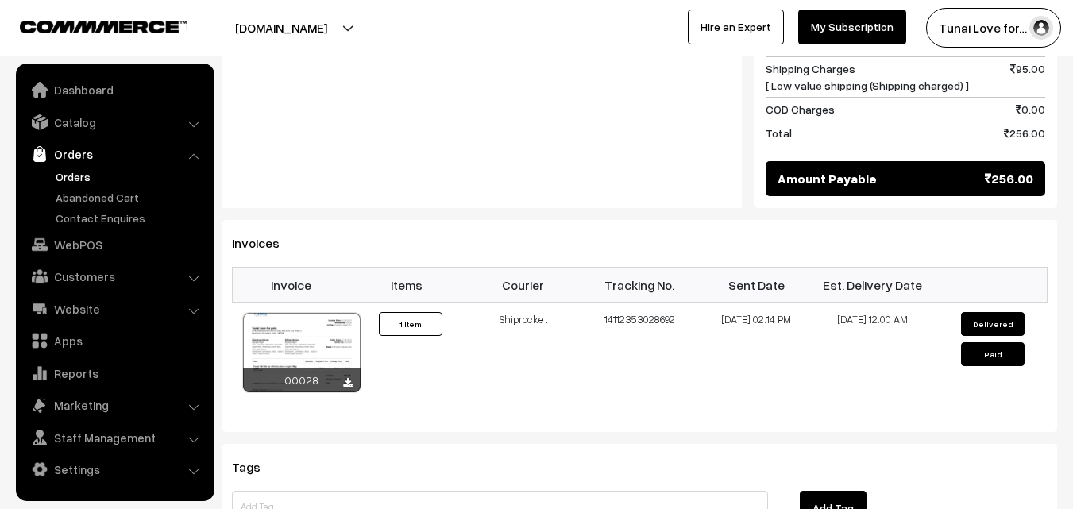
scroll to position [953, 0]
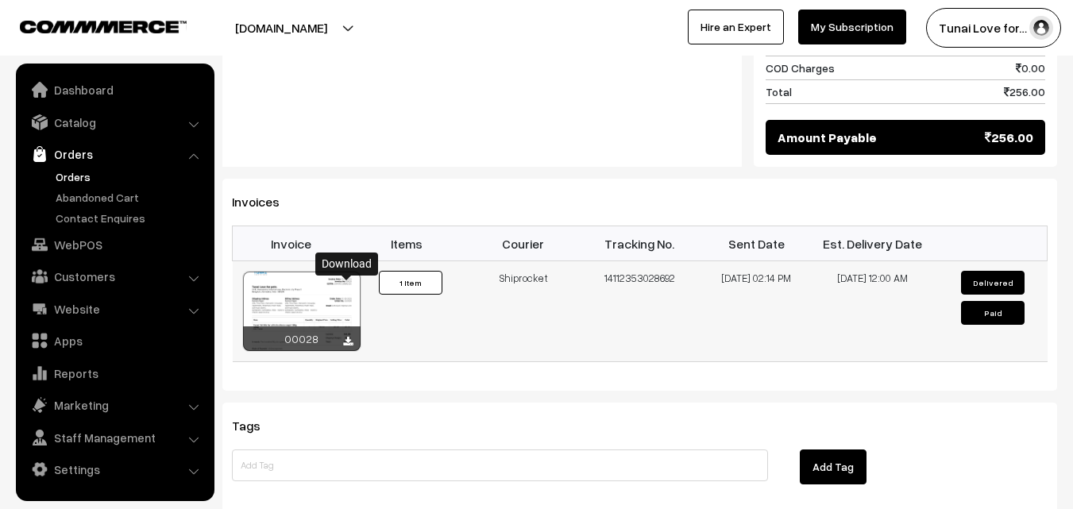
click at [345, 337] on icon at bounding box center [348, 342] width 10 height 10
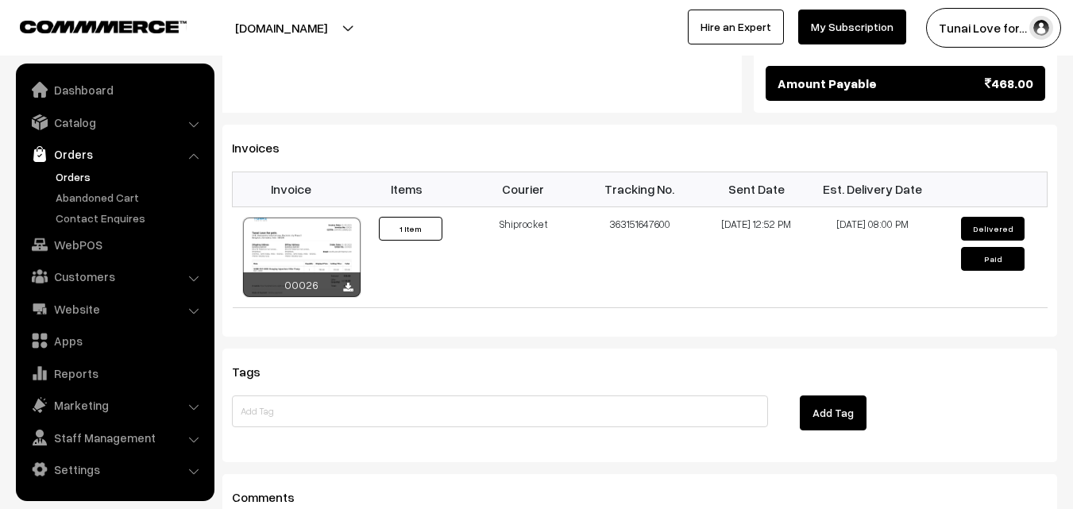
scroll to position [953, 0]
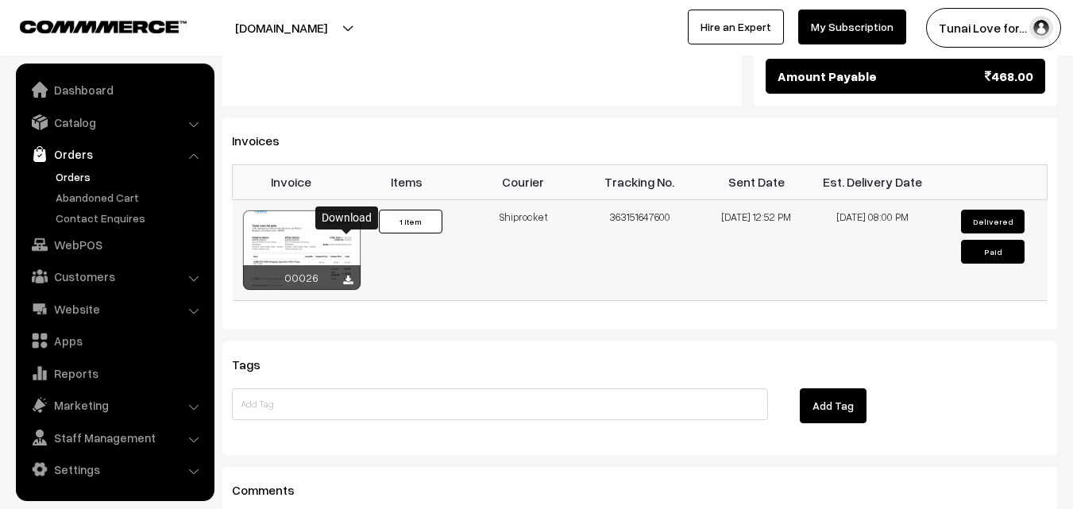
click at [348, 276] on icon at bounding box center [348, 281] width 10 height 10
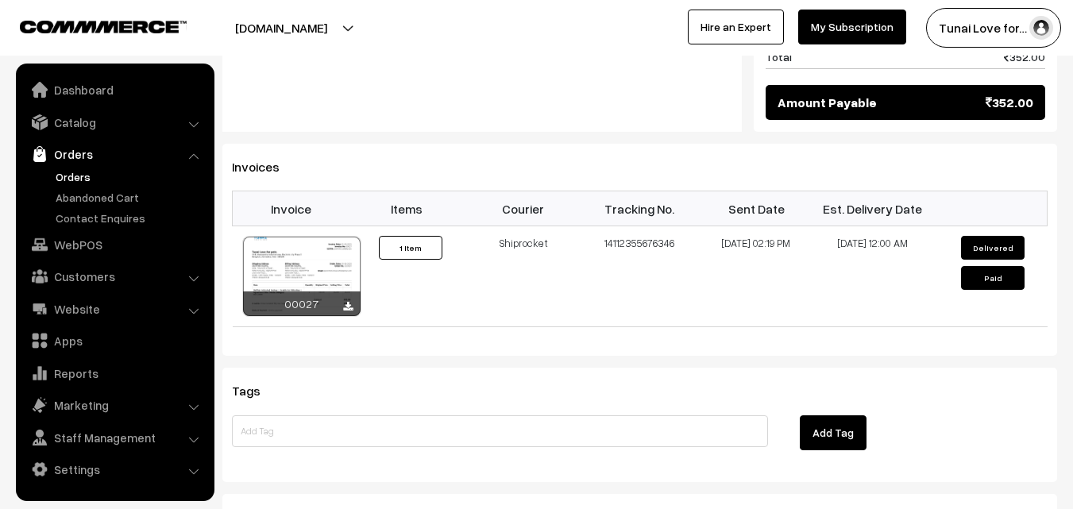
scroll to position [953, 0]
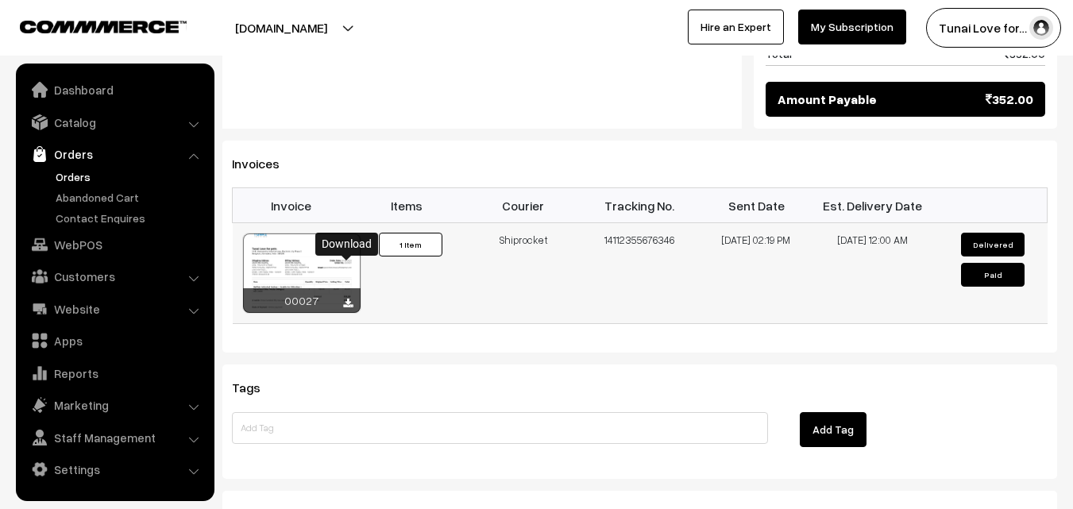
click at [347, 299] on icon at bounding box center [348, 304] width 10 height 10
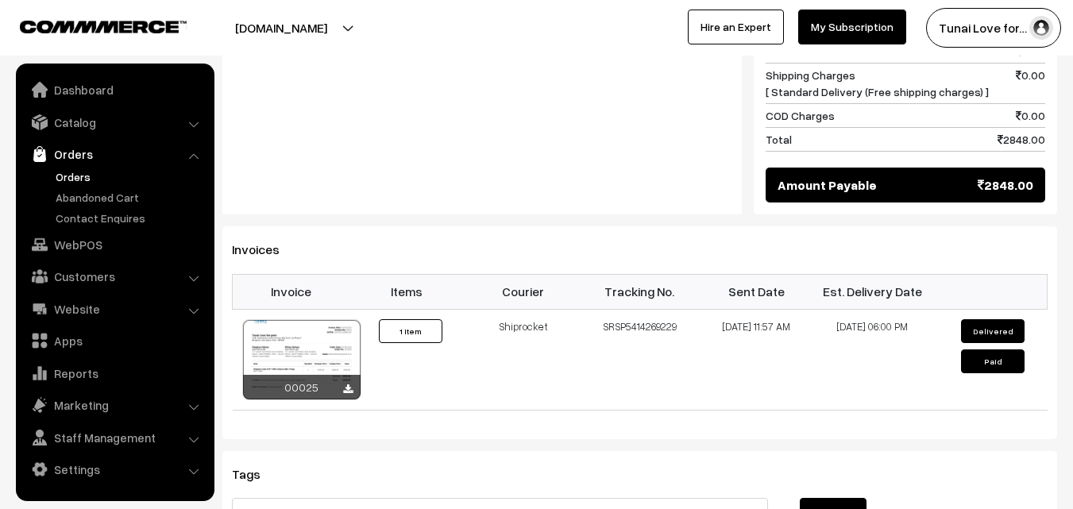
scroll to position [873, 0]
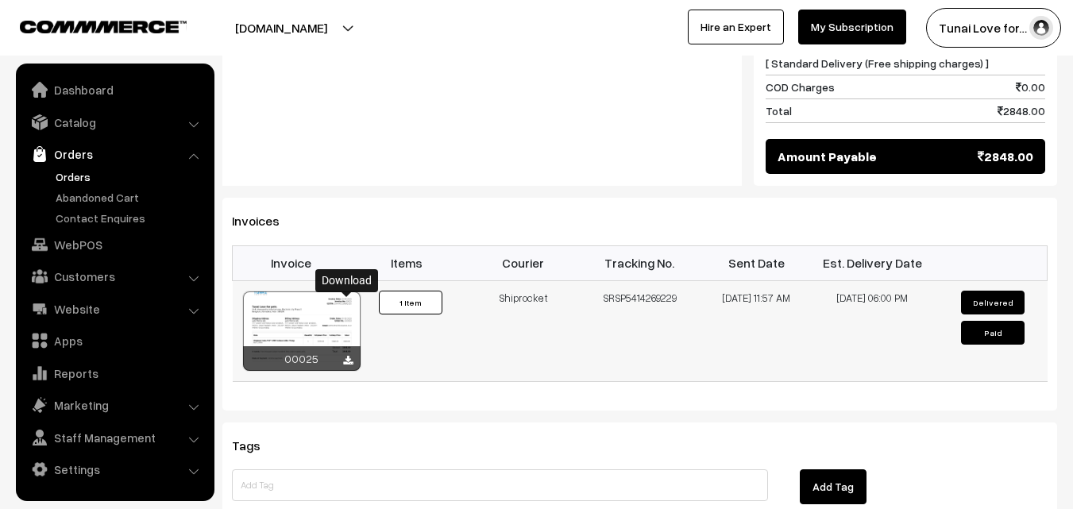
click at [345, 356] on icon at bounding box center [348, 361] width 10 height 10
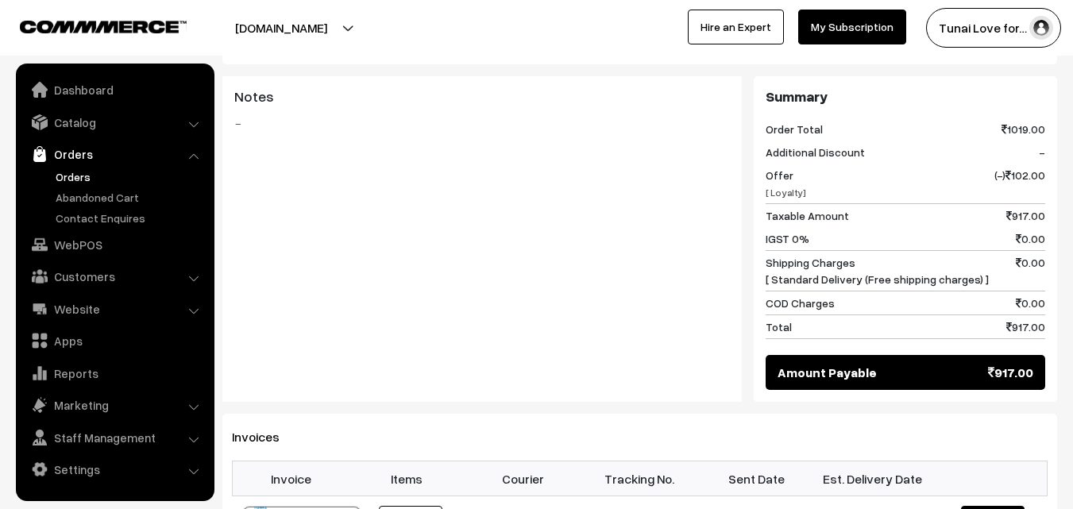
scroll to position [953, 0]
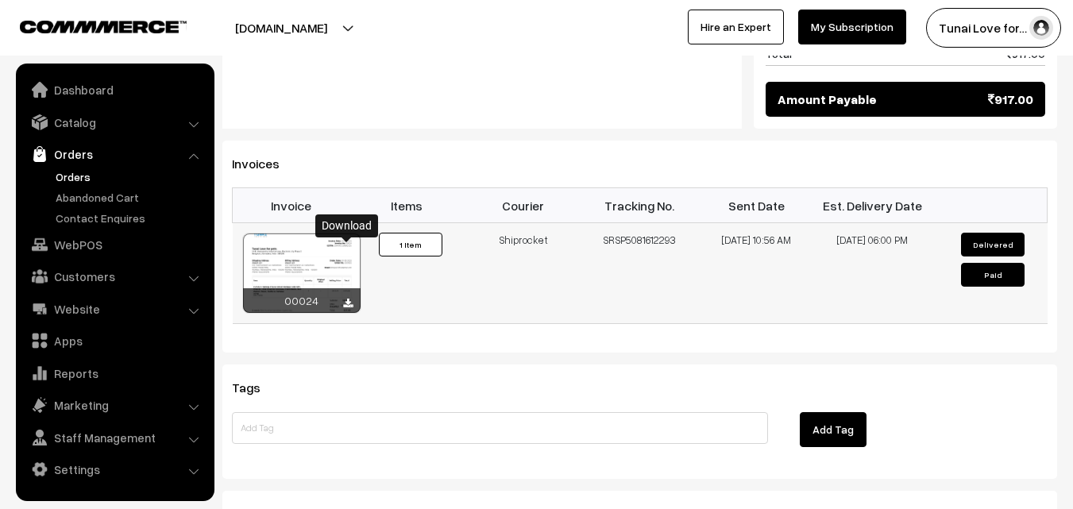
click at [345, 299] on icon at bounding box center [348, 304] width 10 height 10
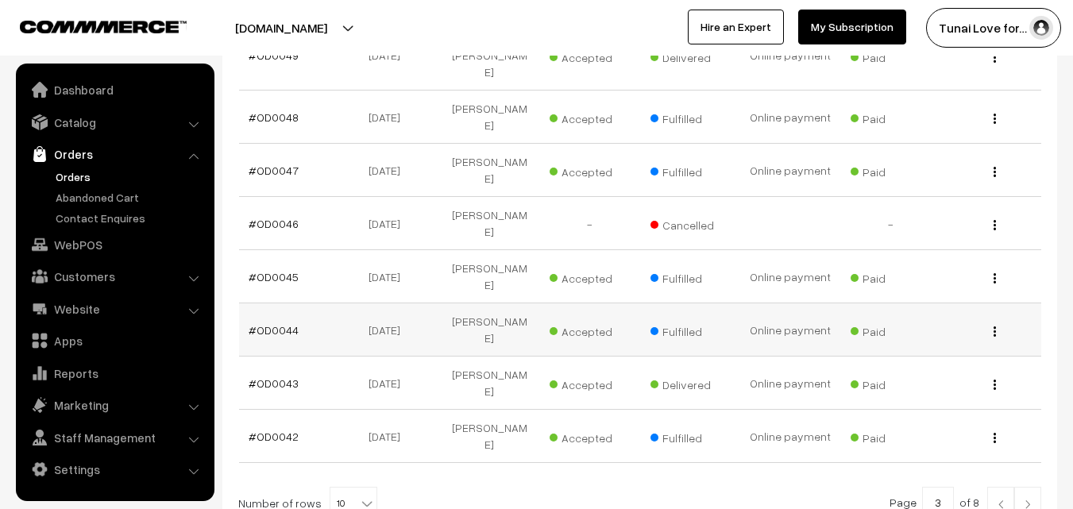
scroll to position [494, 0]
click at [1028, 498] on img at bounding box center [1027, 503] width 14 height 10
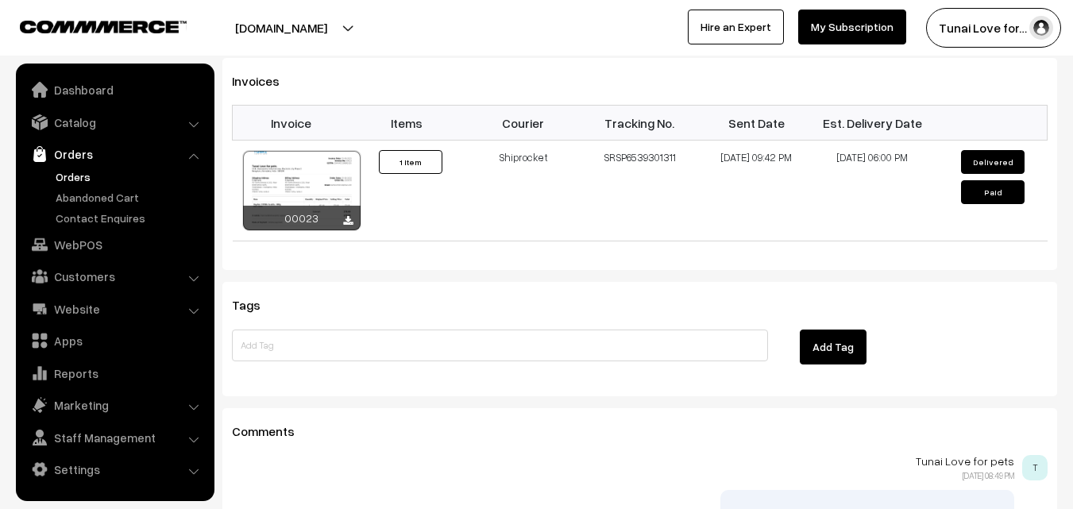
scroll to position [1032, 0]
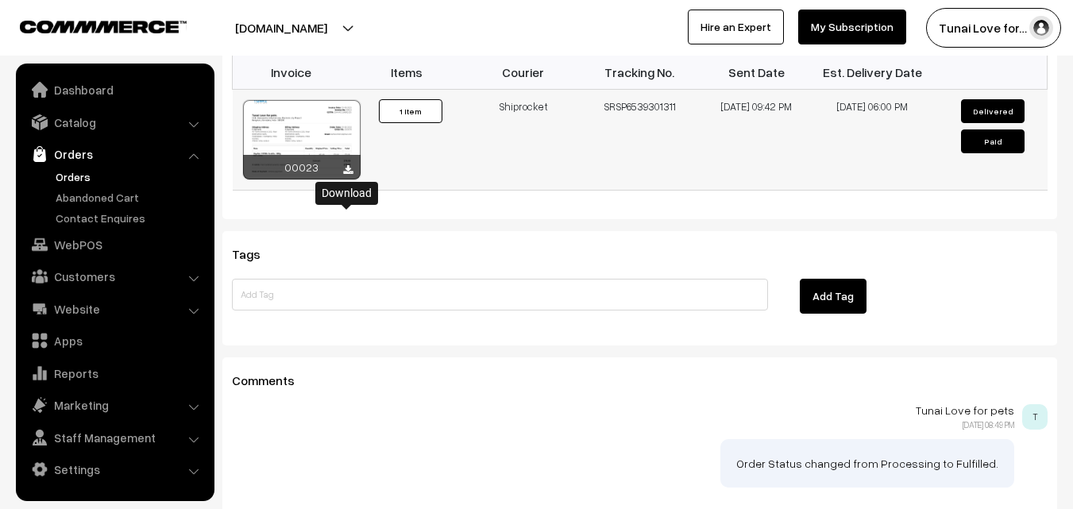
click at [346, 175] on icon at bounding box center [348, 170] width 10 height 10
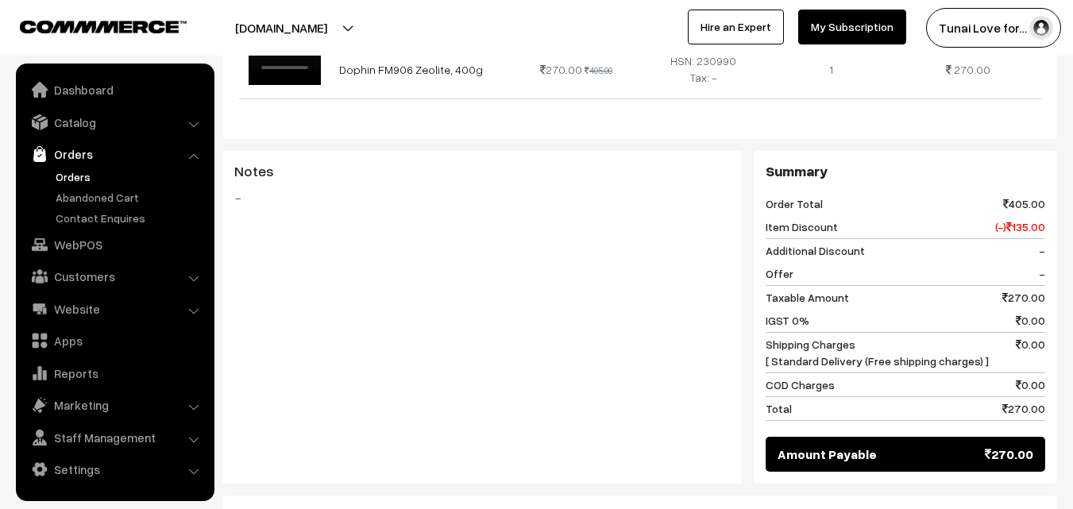
scroll to position [476, 0]
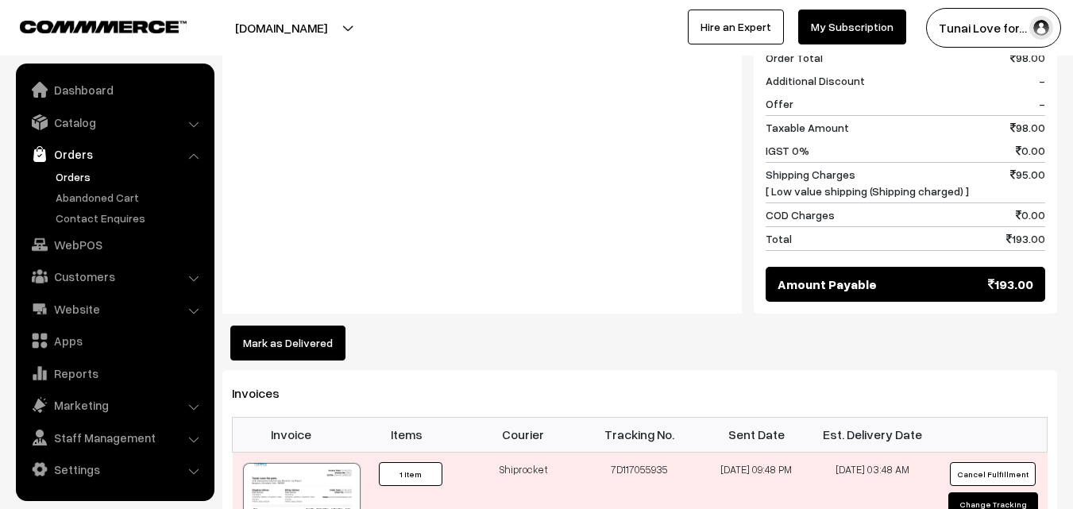
scroll to position [1032, 0]
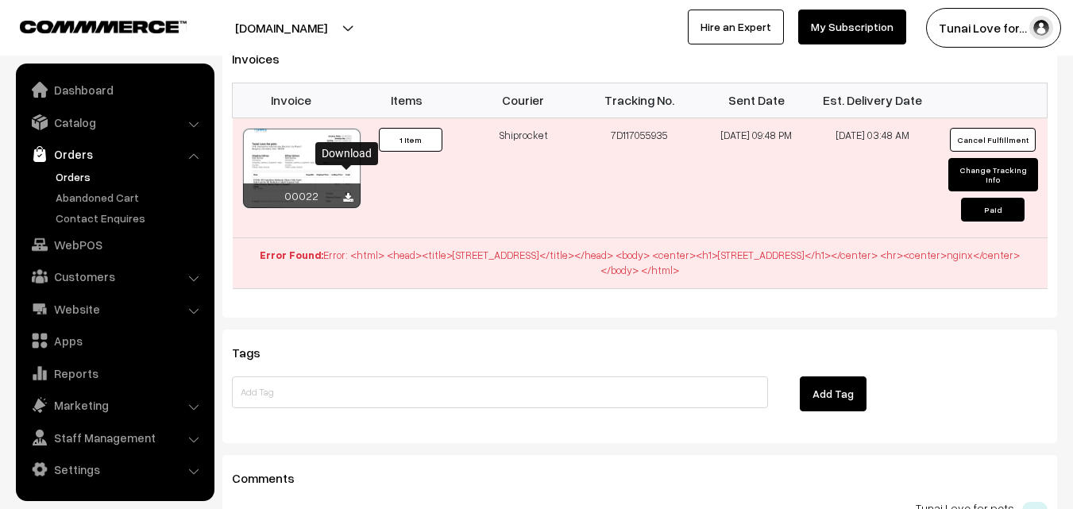
click at [347, 193] on icon at bounding box center [348, 198] width 10 height 10
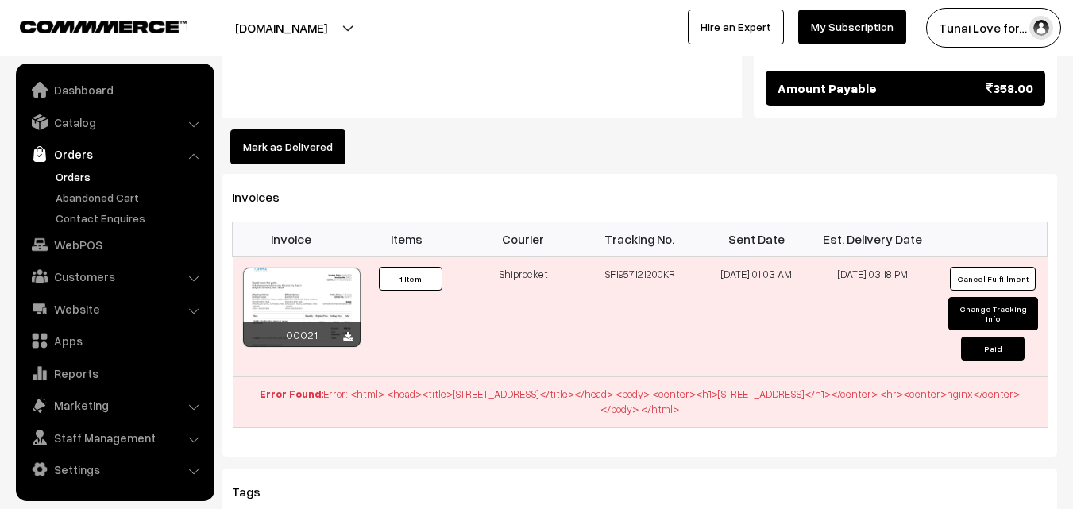
scroll to position [1032, 0]
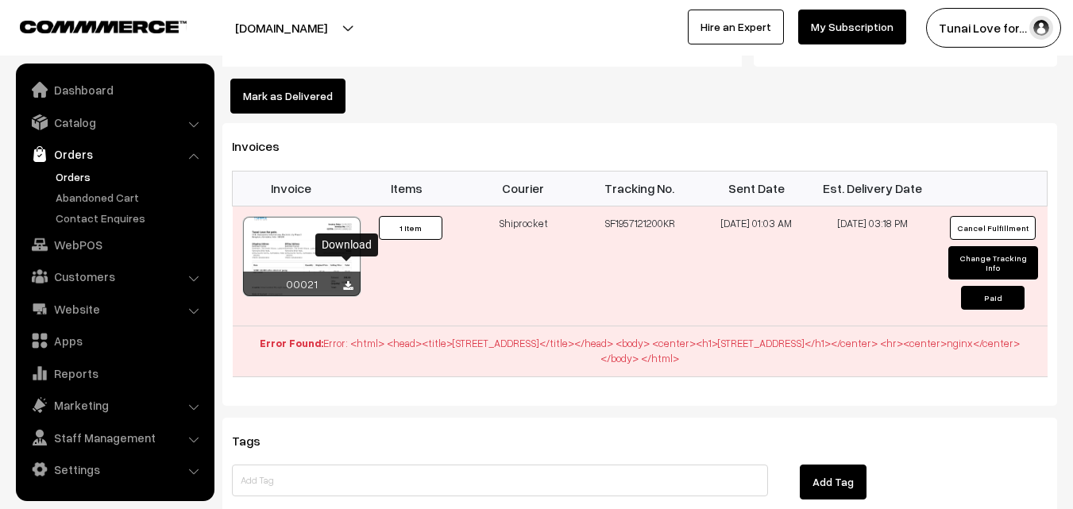
click at [344, 281] on icon at bounding box center [348, 286] width 10 height 10
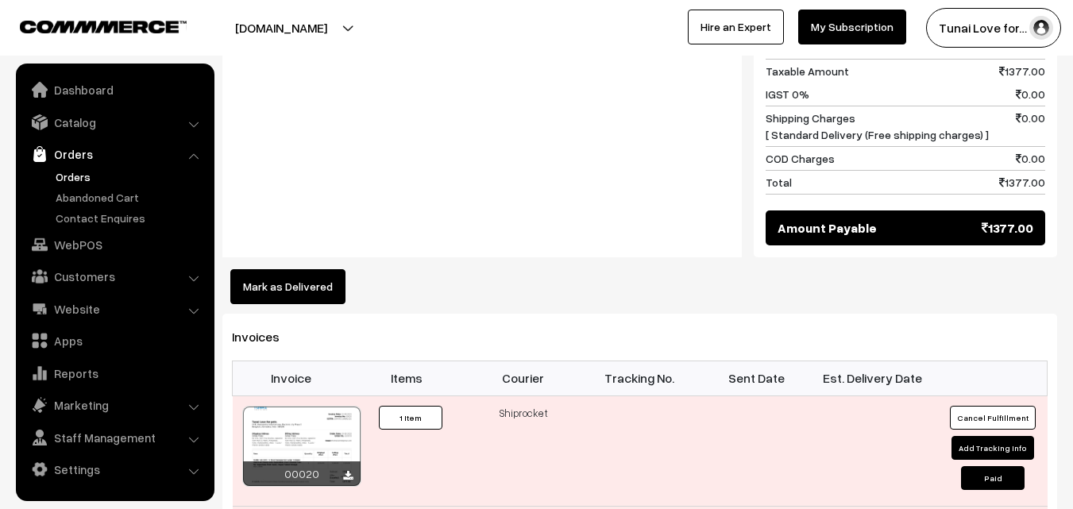
scroll to position [1032, 0]
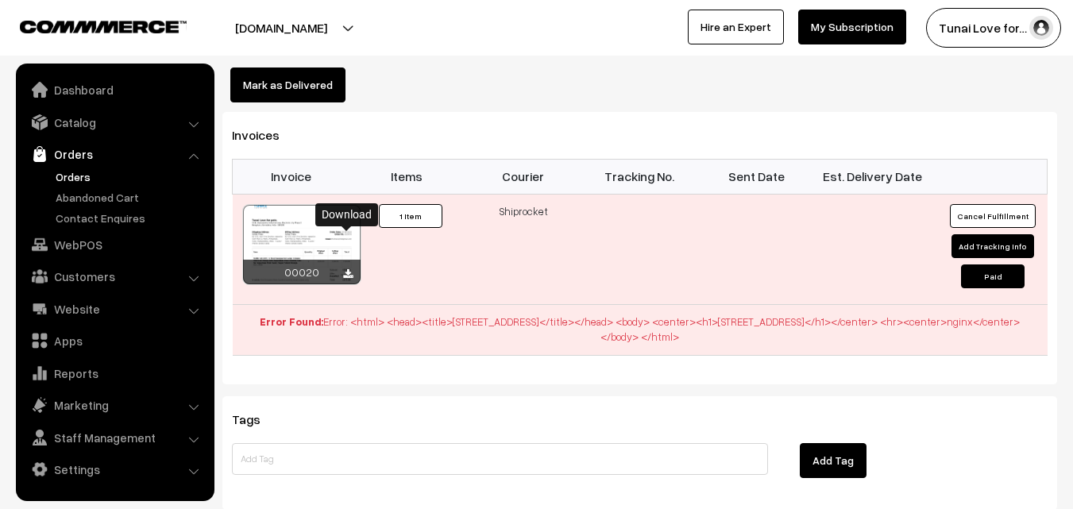
click at [346, 269] on icon at bounding box center [348, 274] width 10 height 10
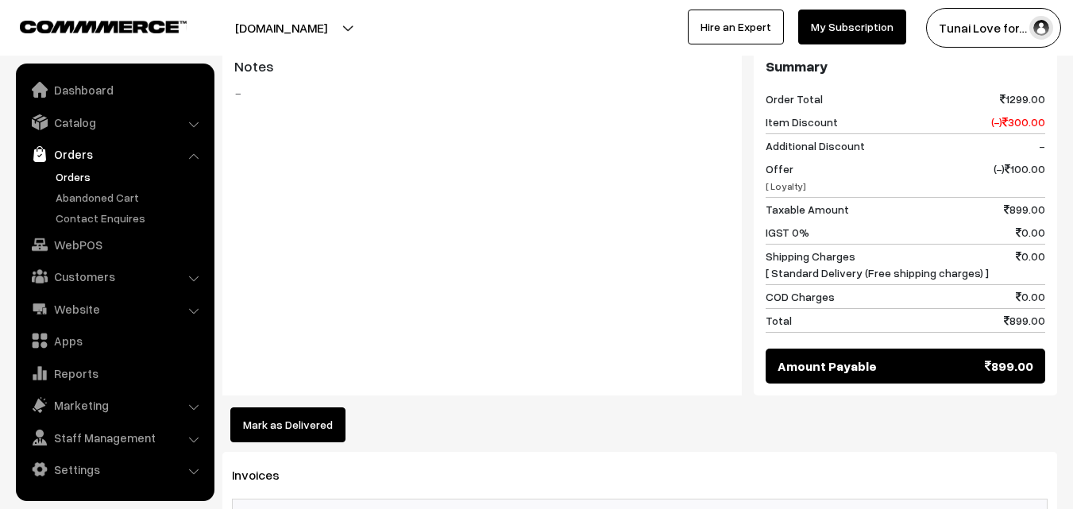
scroll to position [953, 0]
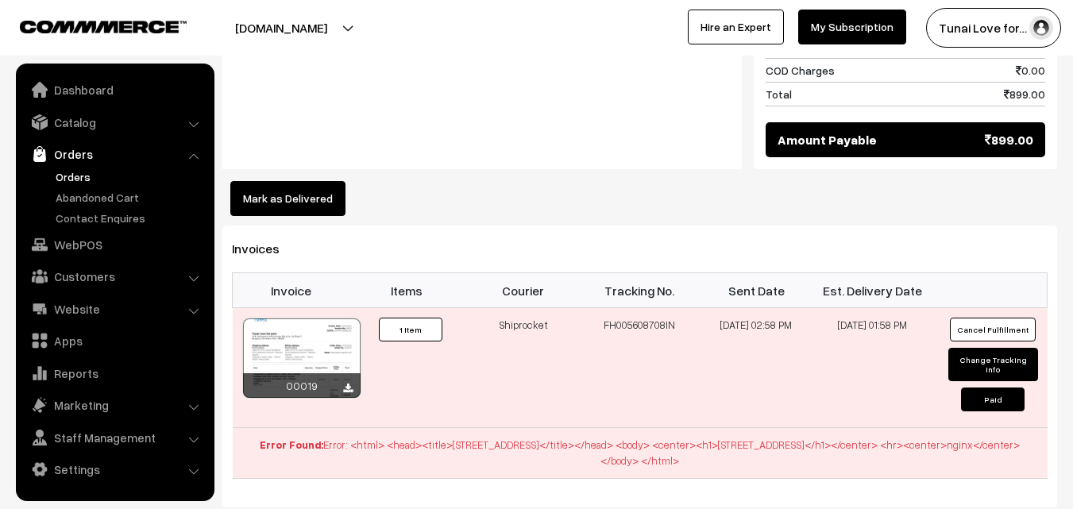
click at [341, 373] on div "00019" at bounding box center [302, 385] width 118 height 25
click at [348, 383] on icon at bounding box center [348, 388] width 10 height 10
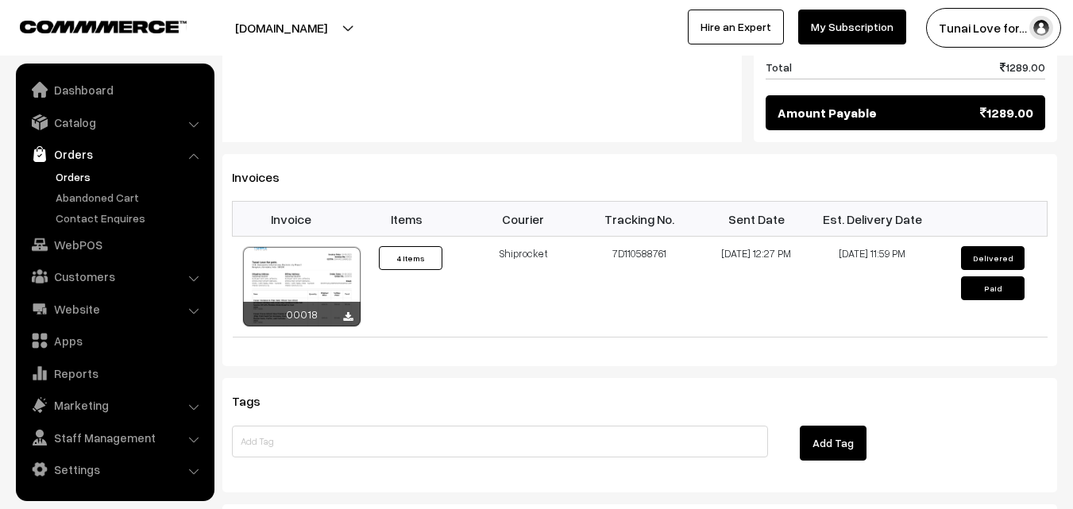
scroll to position [1270, 0]
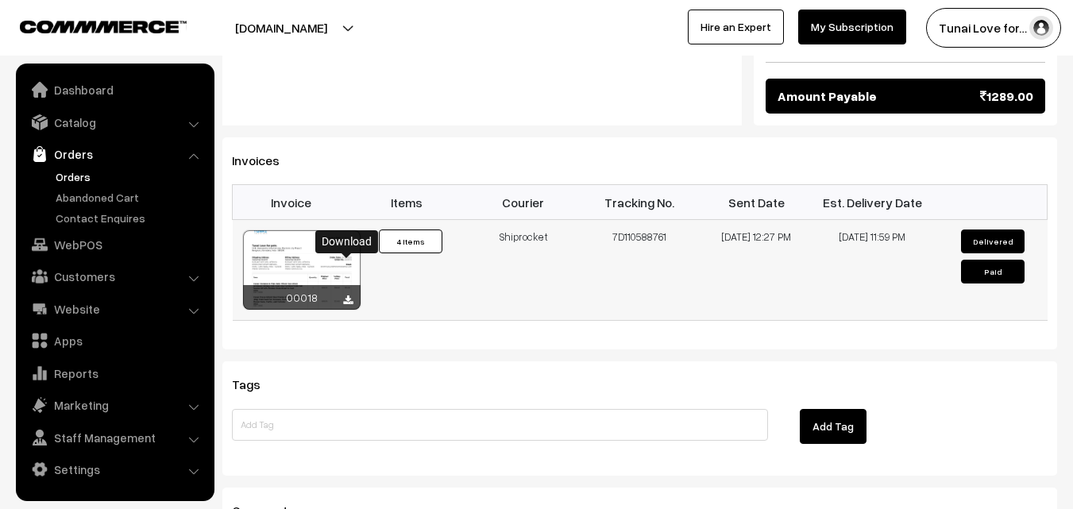
click at [345, 295] on icon at bounding box center [348, 300] width 10 height 10
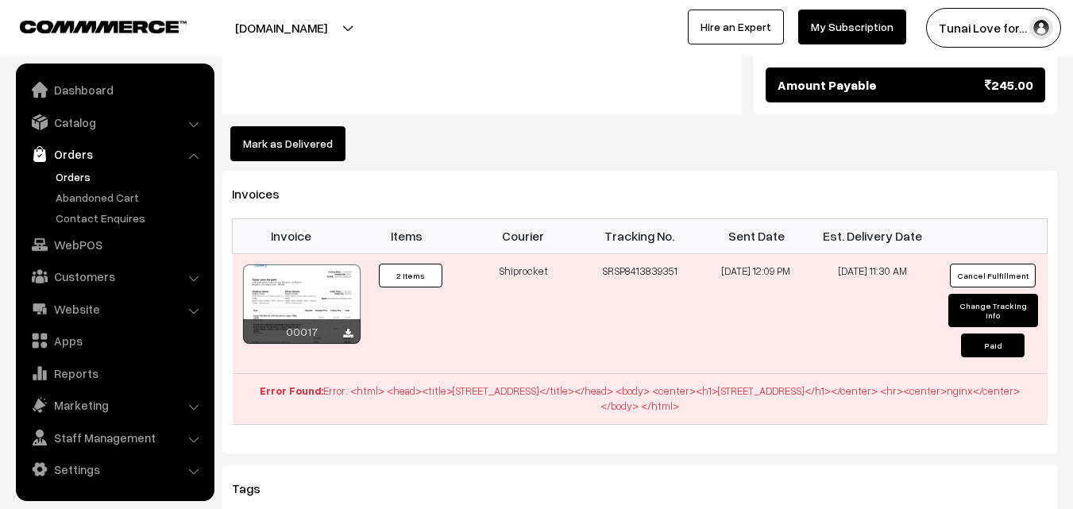
scroll to position [1032, 0]
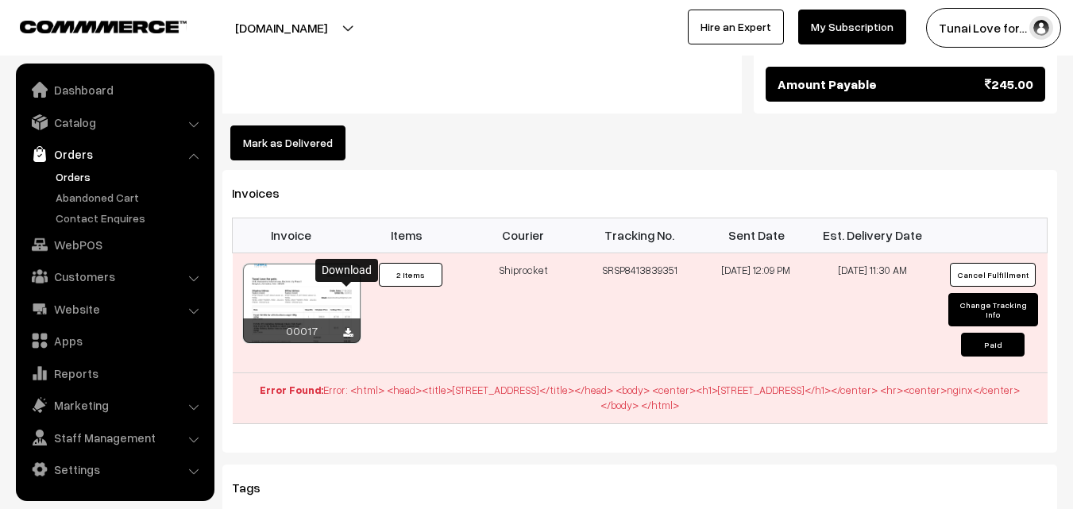
click at [349, 328] on icon at bounding box center [348, 333] width 10 height 10
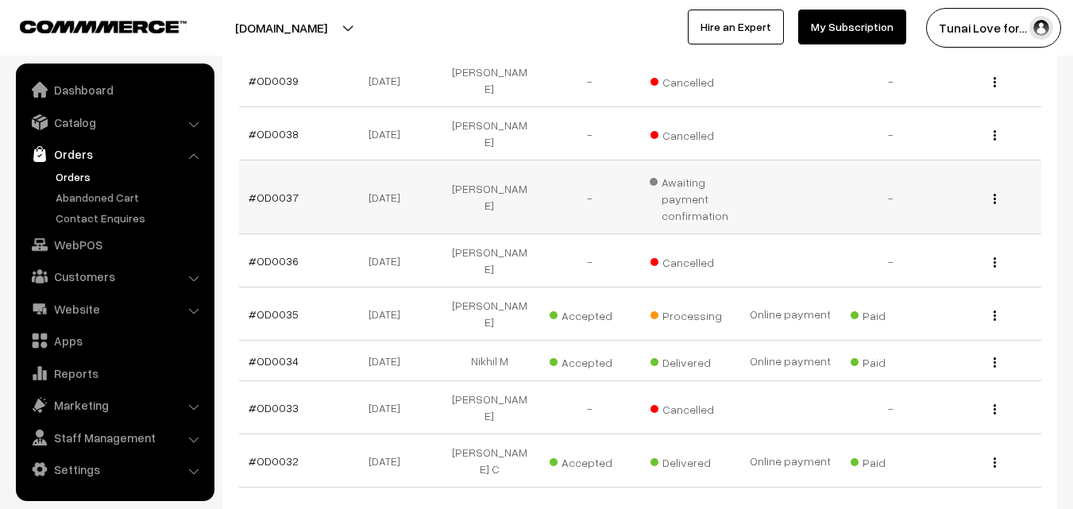
scroll to position [476, 0]
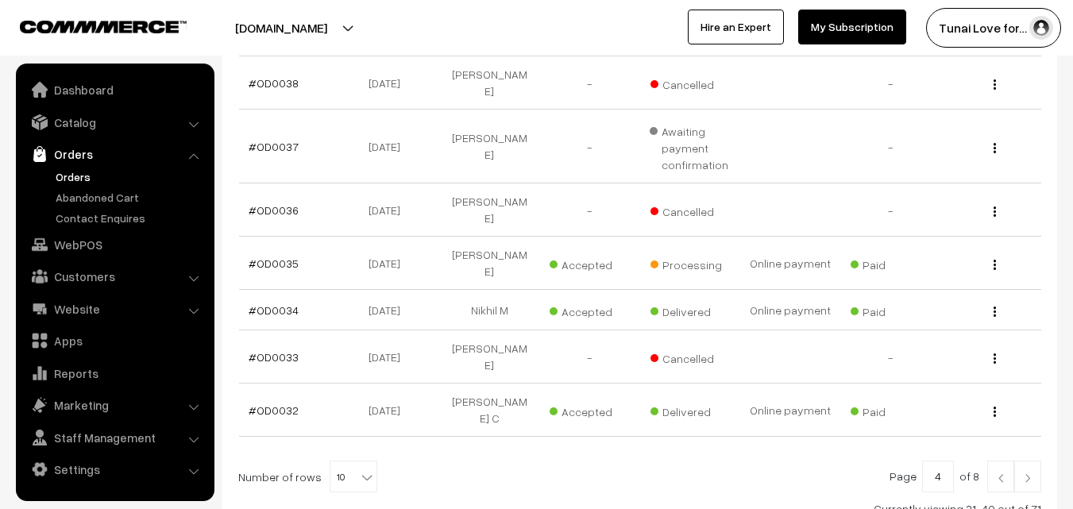
click at [1032, 473] on img at bounding box center [1027, 478] width 14 height 10
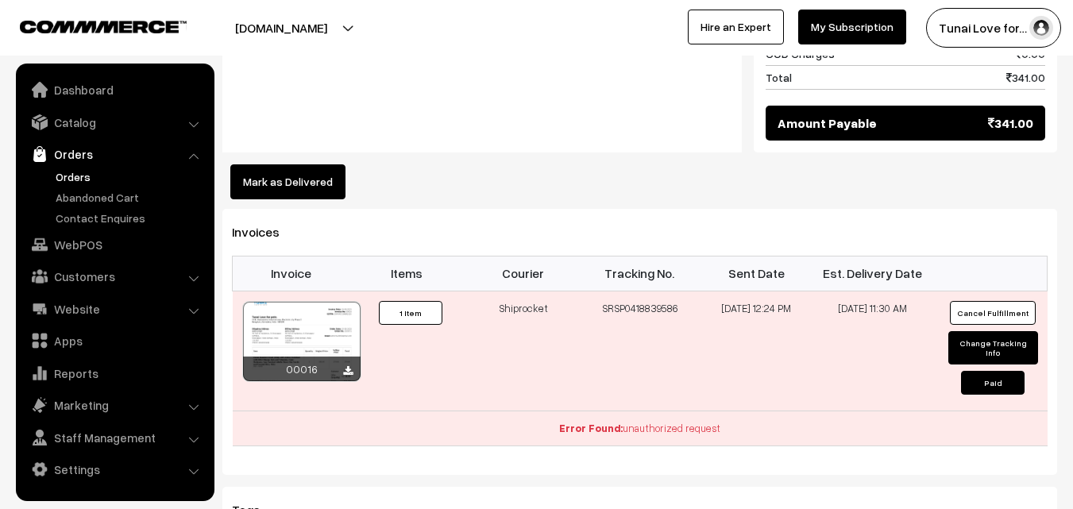
scroll to position [953, 0]
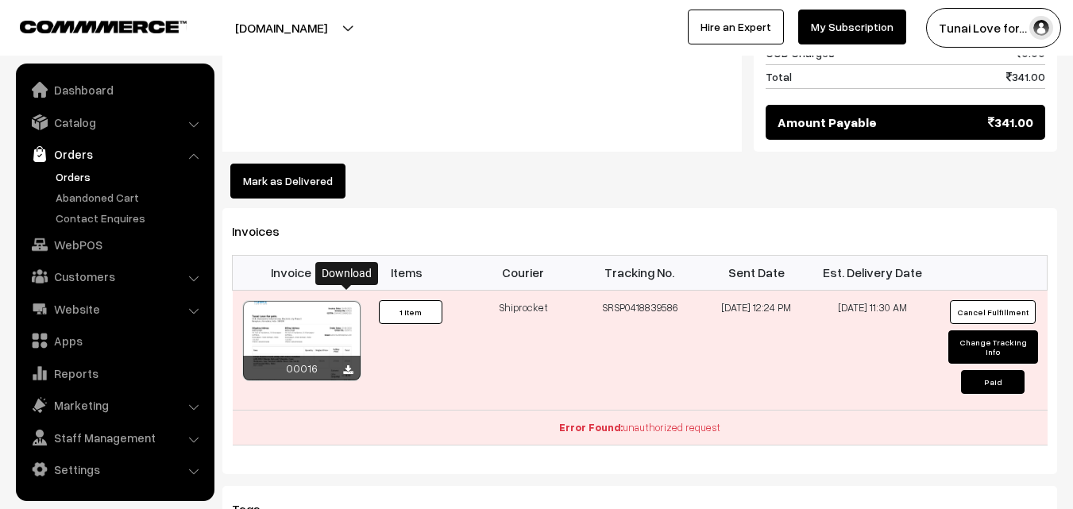
click at [347, 365] on icon at bounding box center [348, 370] width 10 height 10
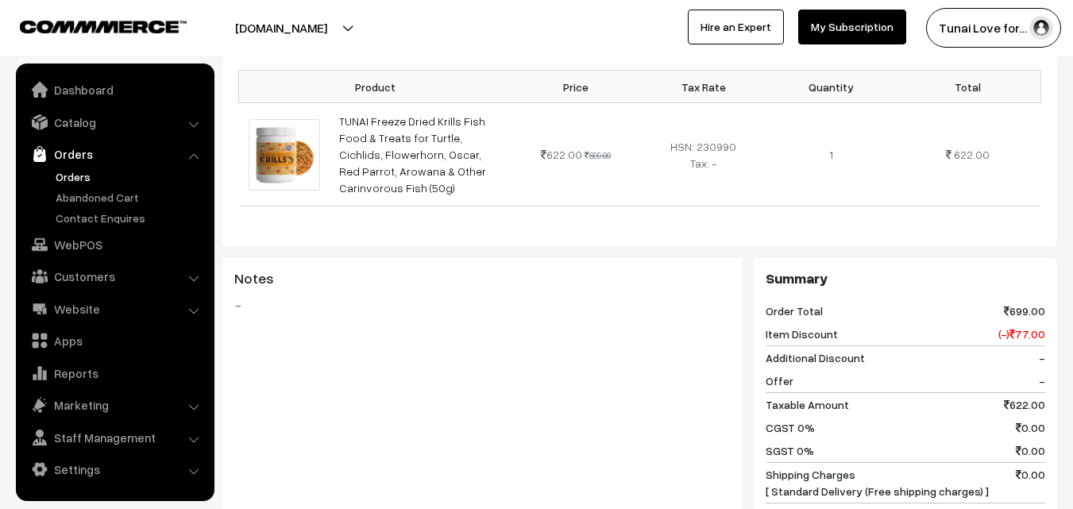
scroll to position [397, 0]
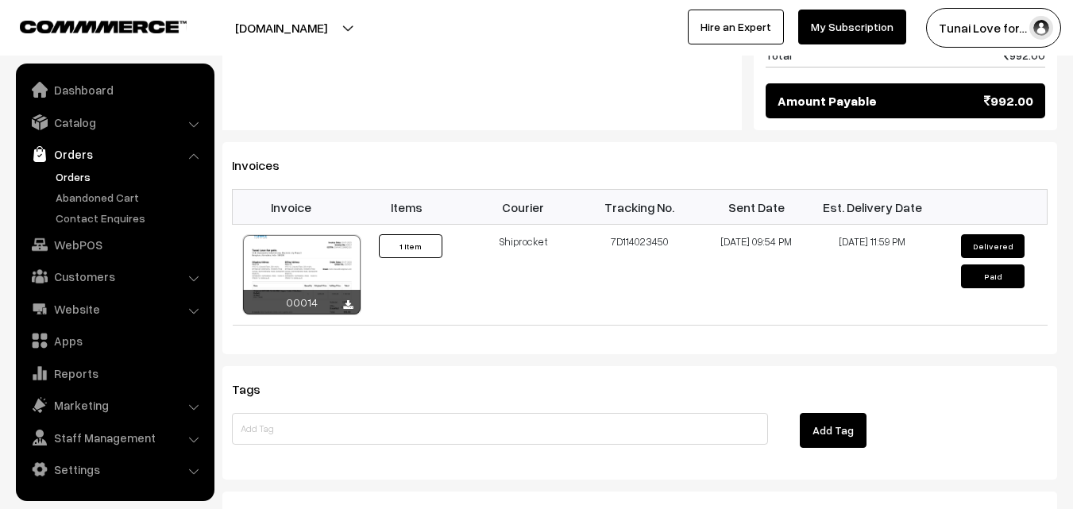
scroll to position [953, 0]
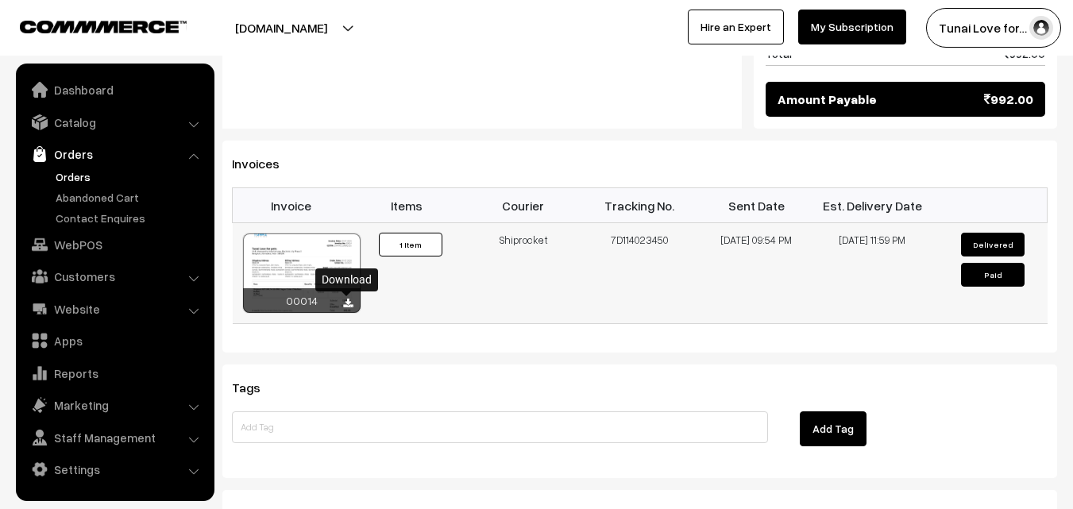
click at [346, 300] on icon at bounding box center [348, 304] width 10 height 10
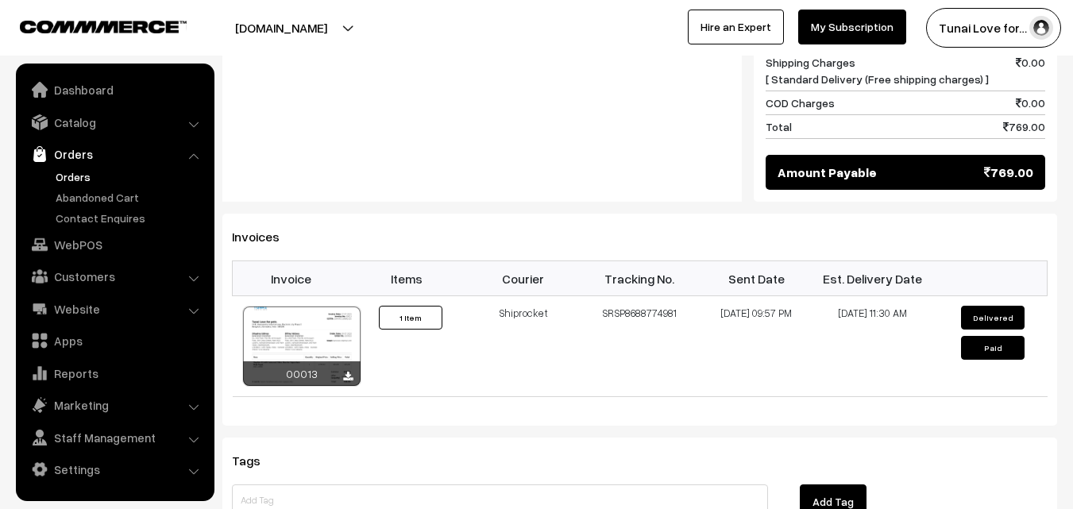
scroll to position [873, 0]
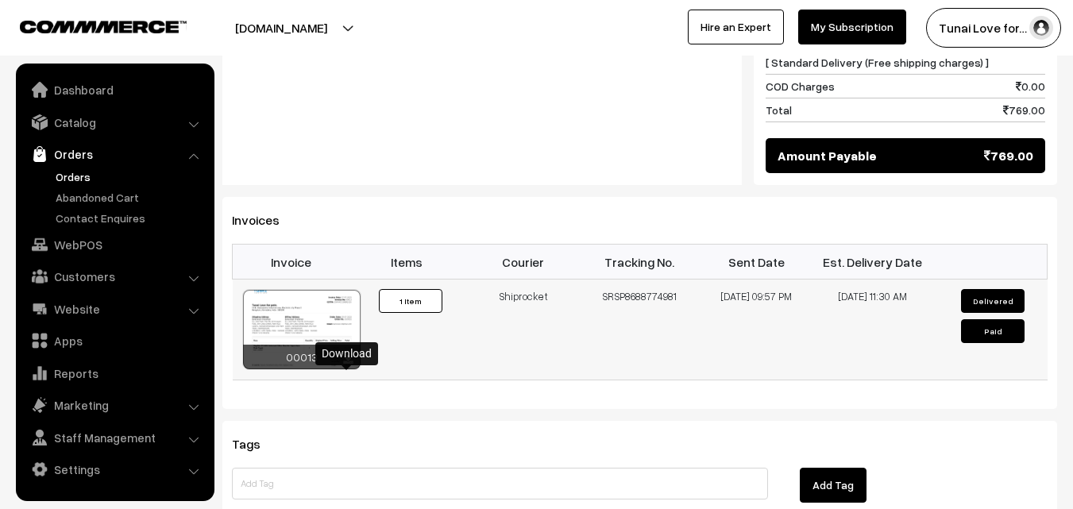
click at [346, 365] on icon at bounding box center [348, 360] width 10 height 10
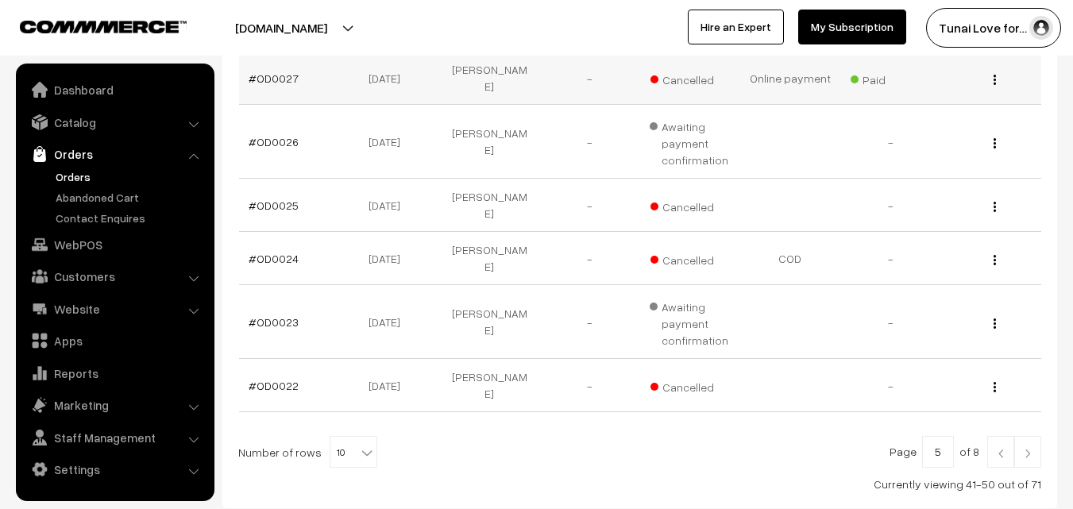
scroll to position [548, 0]
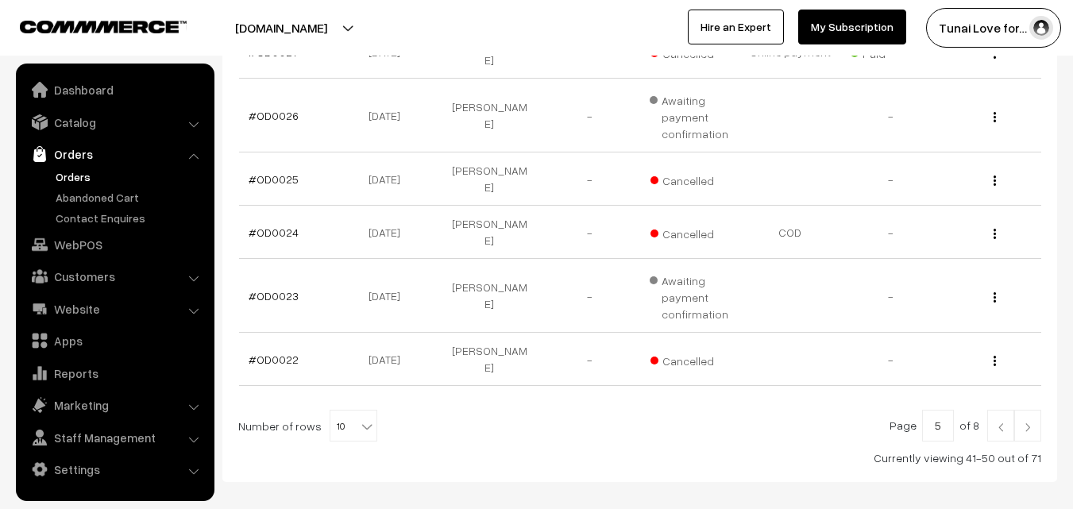
click at [1035, 410] on link at bounding box center [1027, 426] width 27 height 32
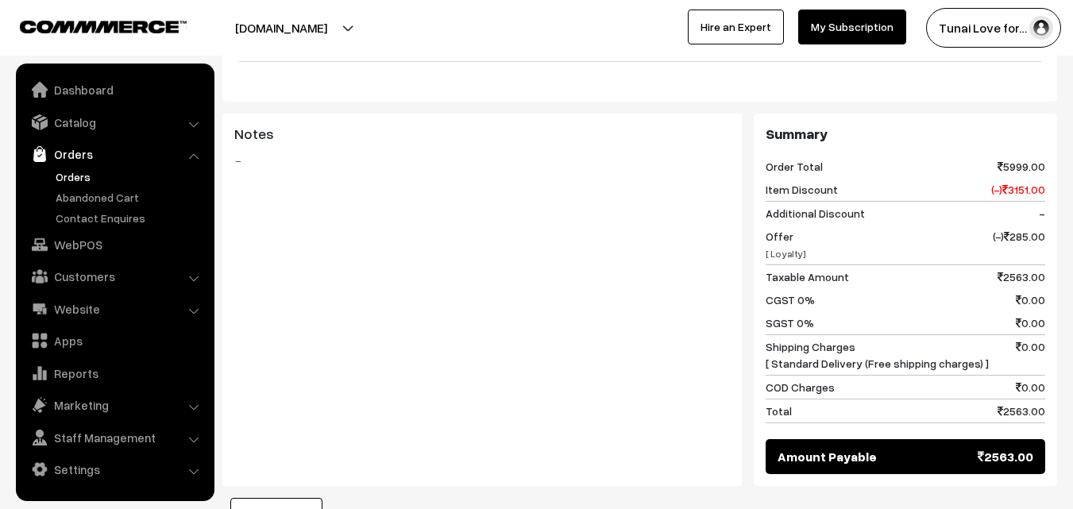
scroll to position [953, 0]
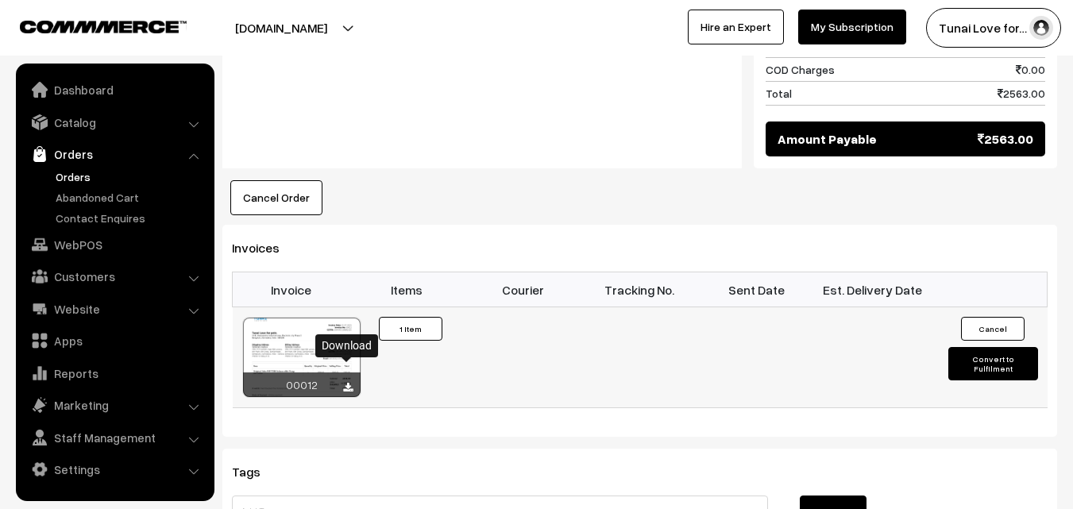
click at [347, 383] on icon at bounding box center [348, 388] width 10 height 10
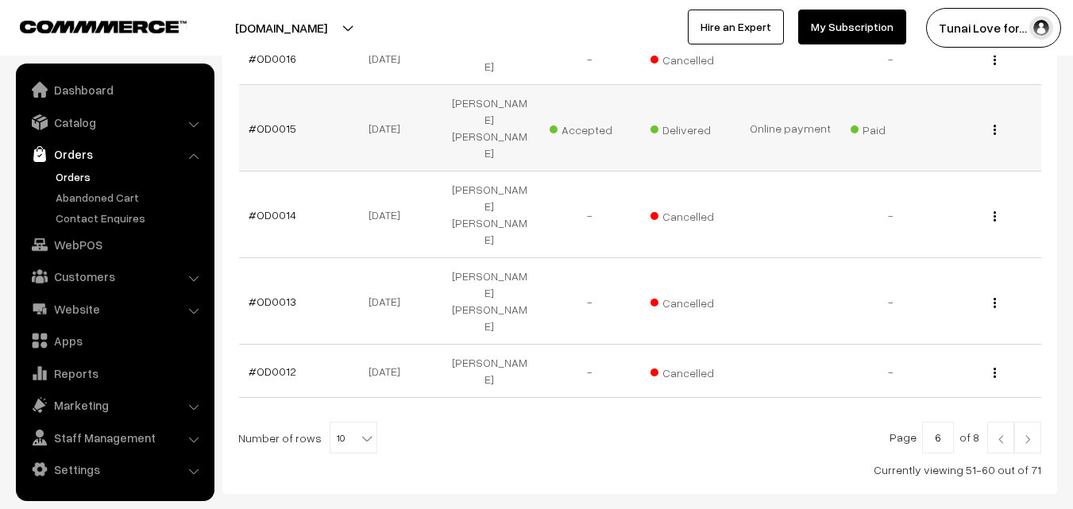
scroll to position [628, 0]
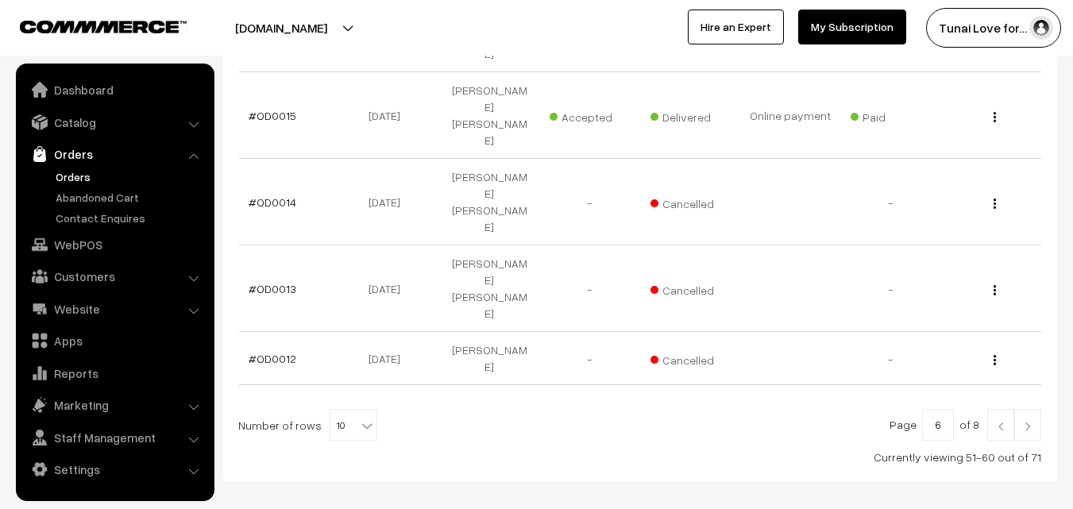
click at [1033, 422] on img at bounding box center [1027, 427] width 14 height 10
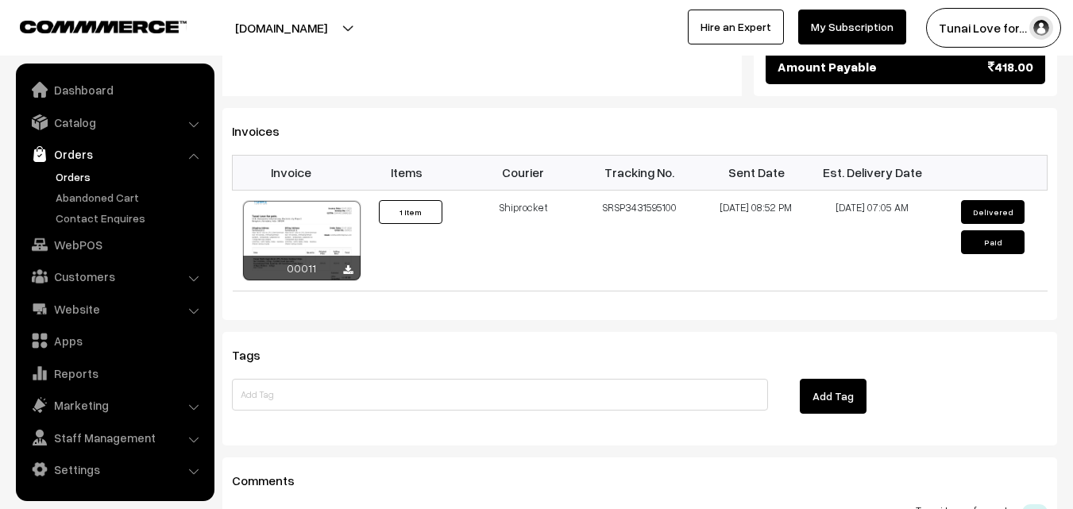
scroll to position [1032, 0]
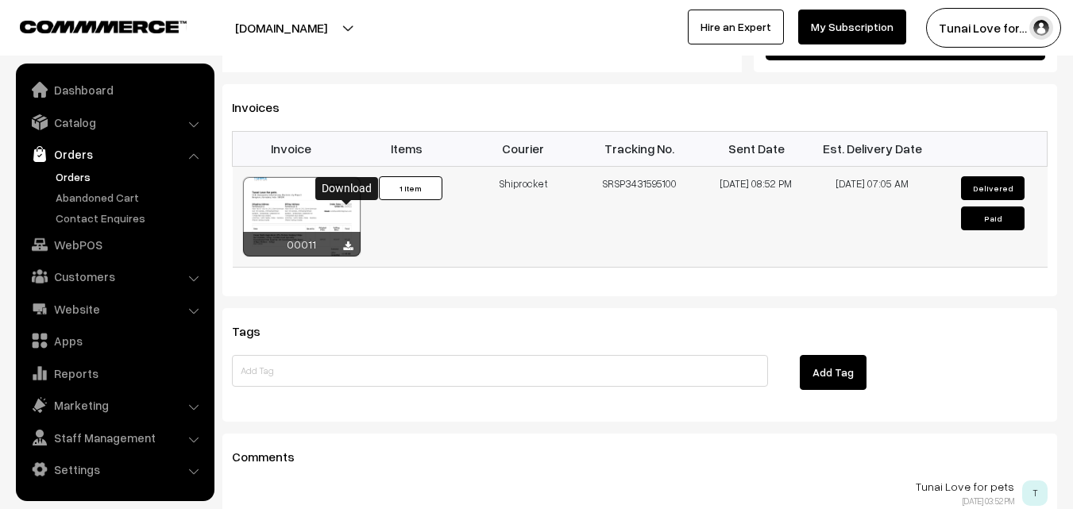
click at [349, 241] on icon at bounding box center [348, 246] width 10 height 10
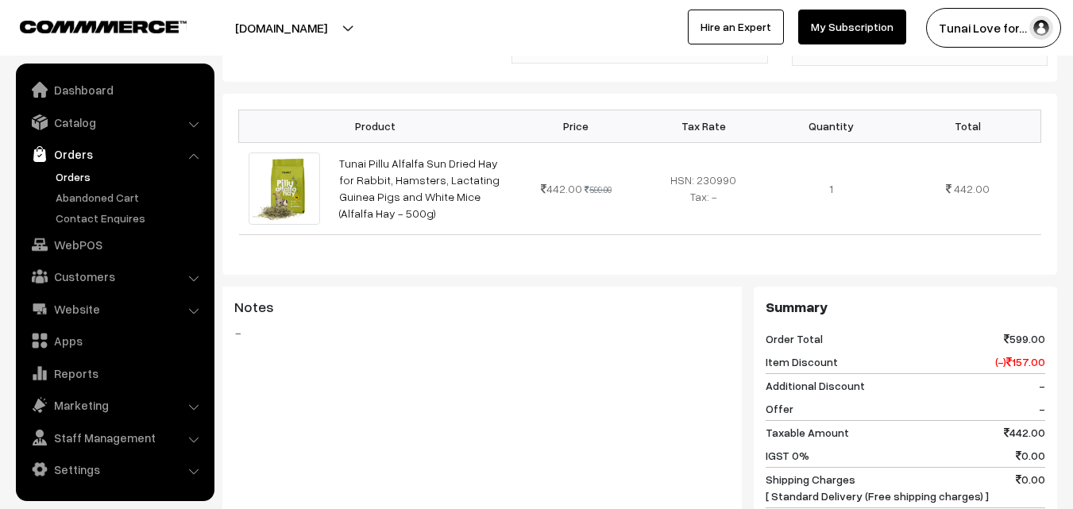
scroll to position [873, 0]
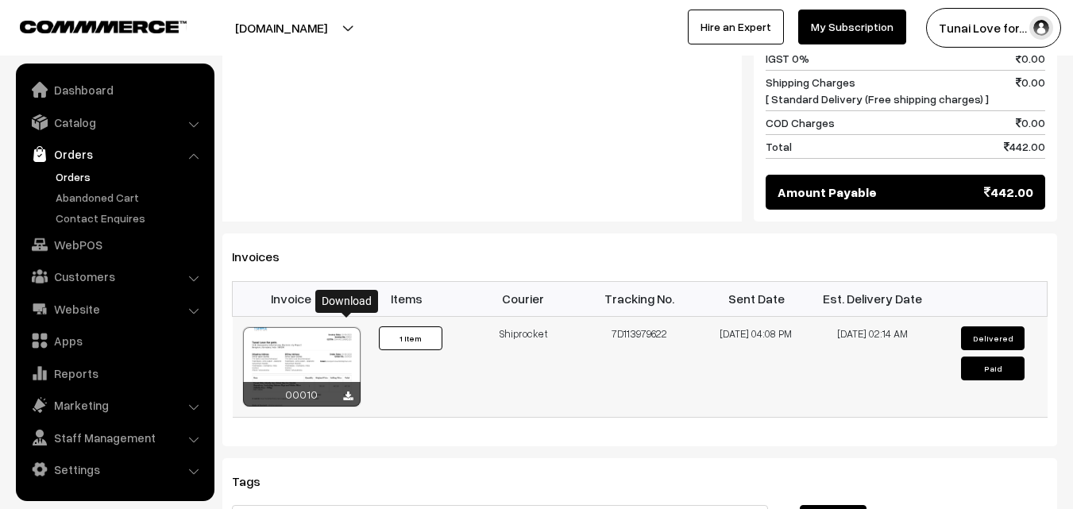
click at [346, 391] on icon at bounding box center [348, 396] width 10 height 10
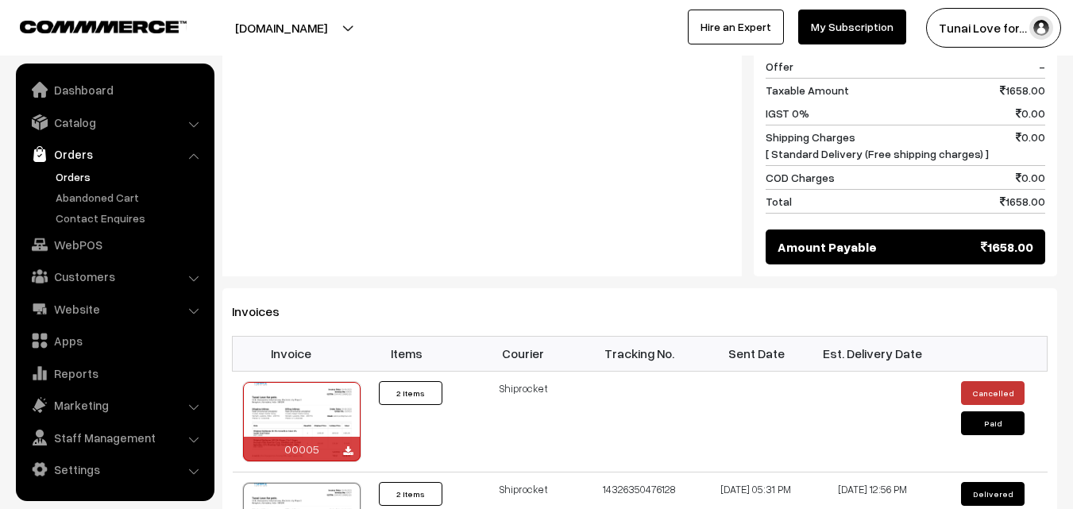
scroll to position [1032, 0]
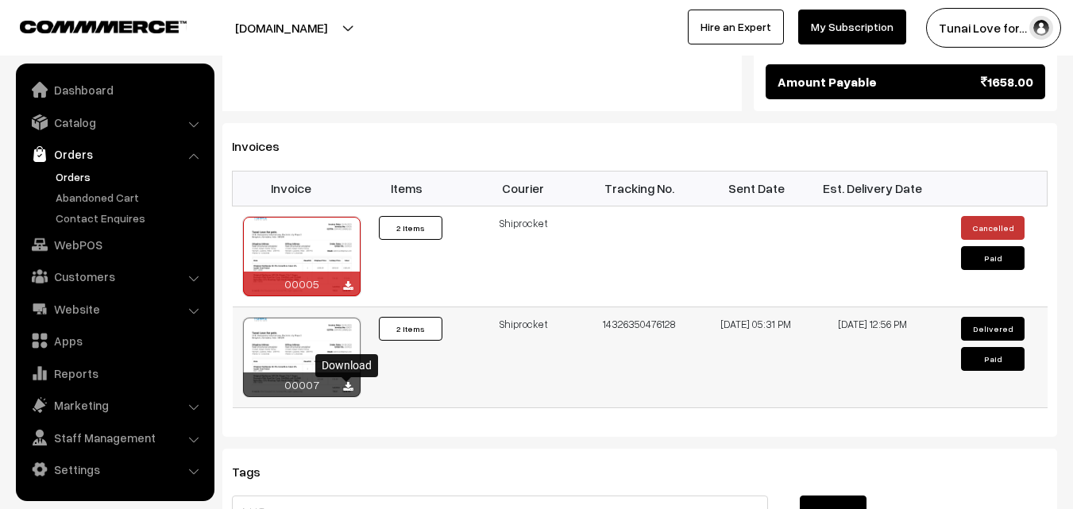
click at [348, 387] on icon at bounding box center [348, 387] width 10 height 10
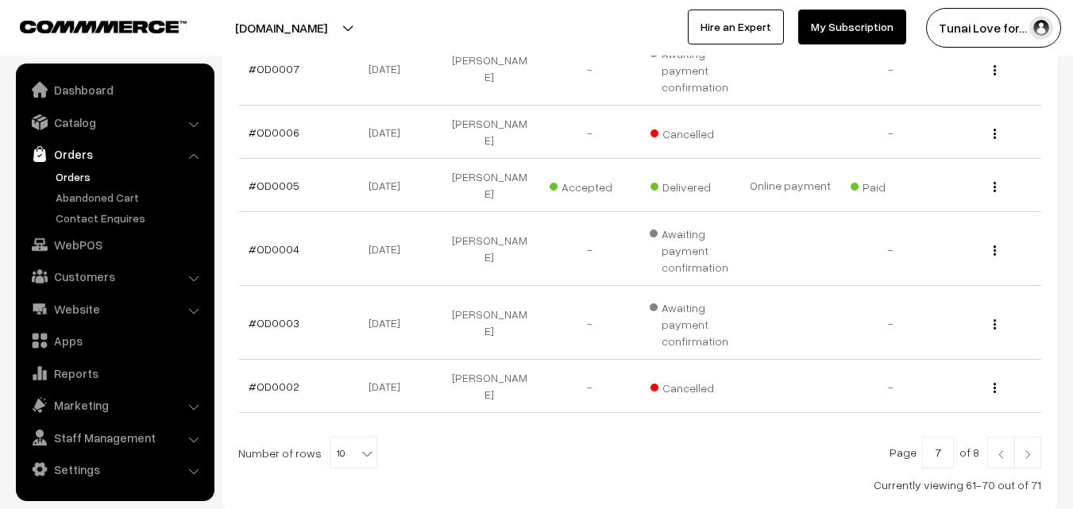
scroll to position [602, 0]
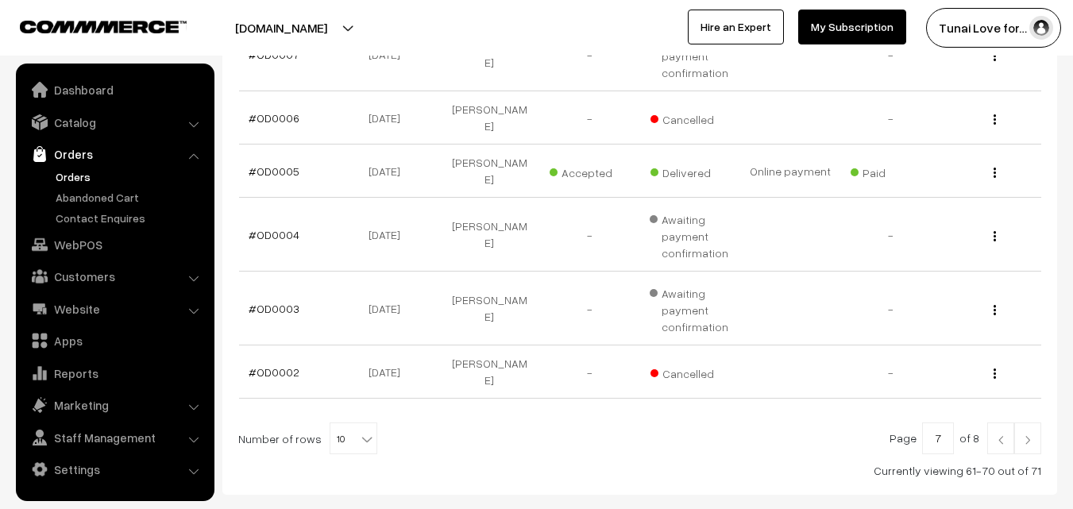
click at [1032, 435] on img at bounding box center [1027, 440] width 14 height 10
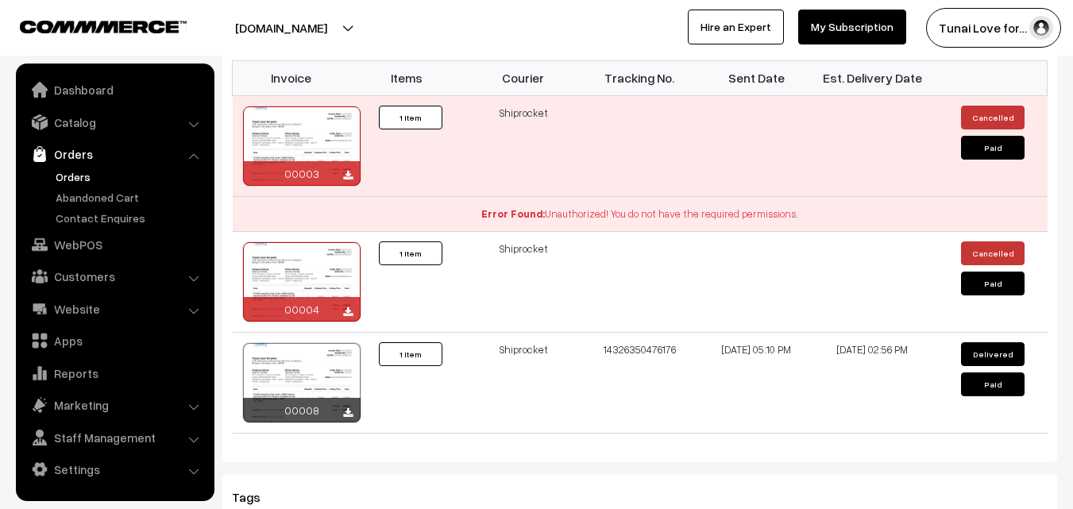
scroll to position [1112, 0]
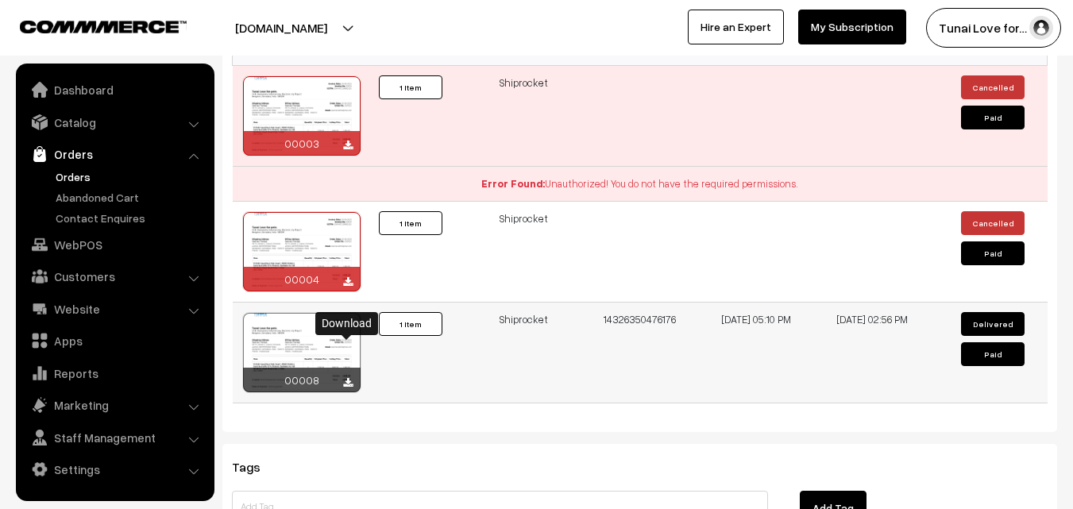
click at [345, 378] on icon at bounding box center [348, 383] width 10 height 10
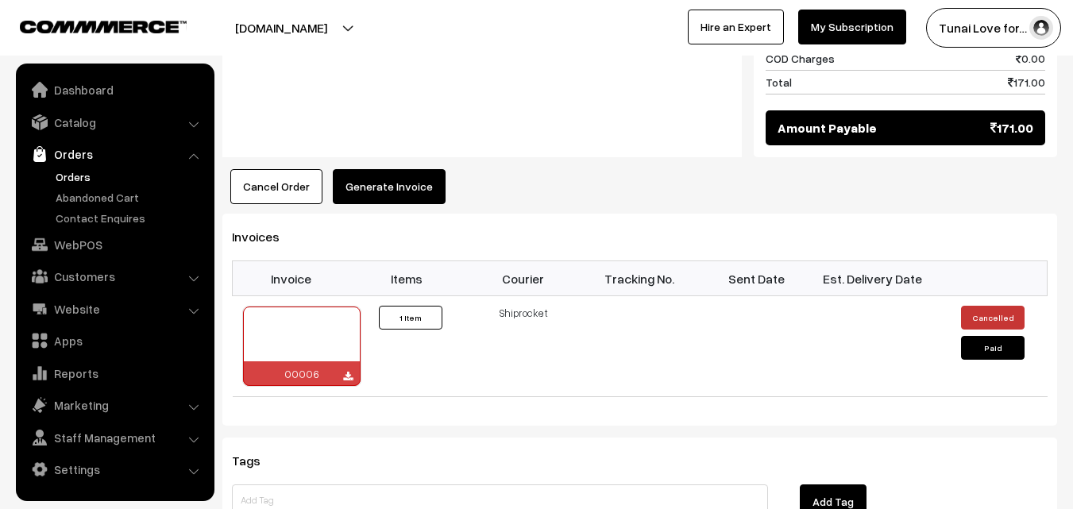
scroll to position [953, 0]
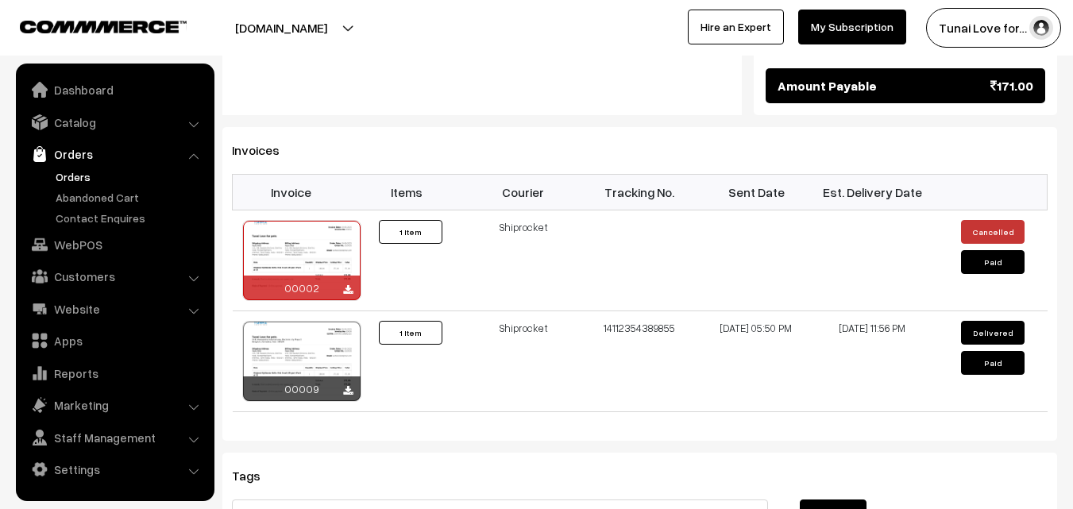
scroll to position [953, 0]
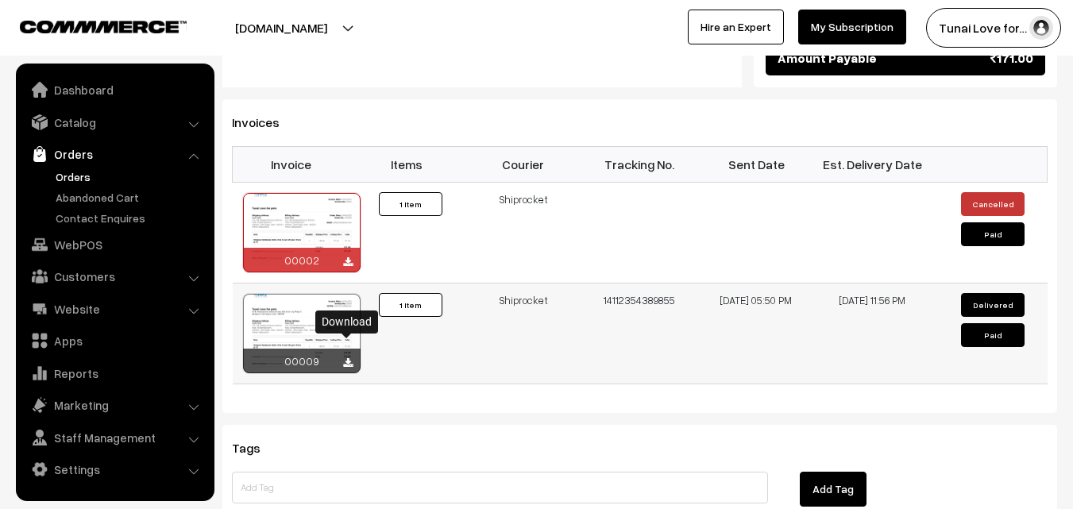
click at [346, 358] on icon at bounding box center [348, 363] width 10 height 10
